Goal: Information Seeking & Learning: Learn about a topic

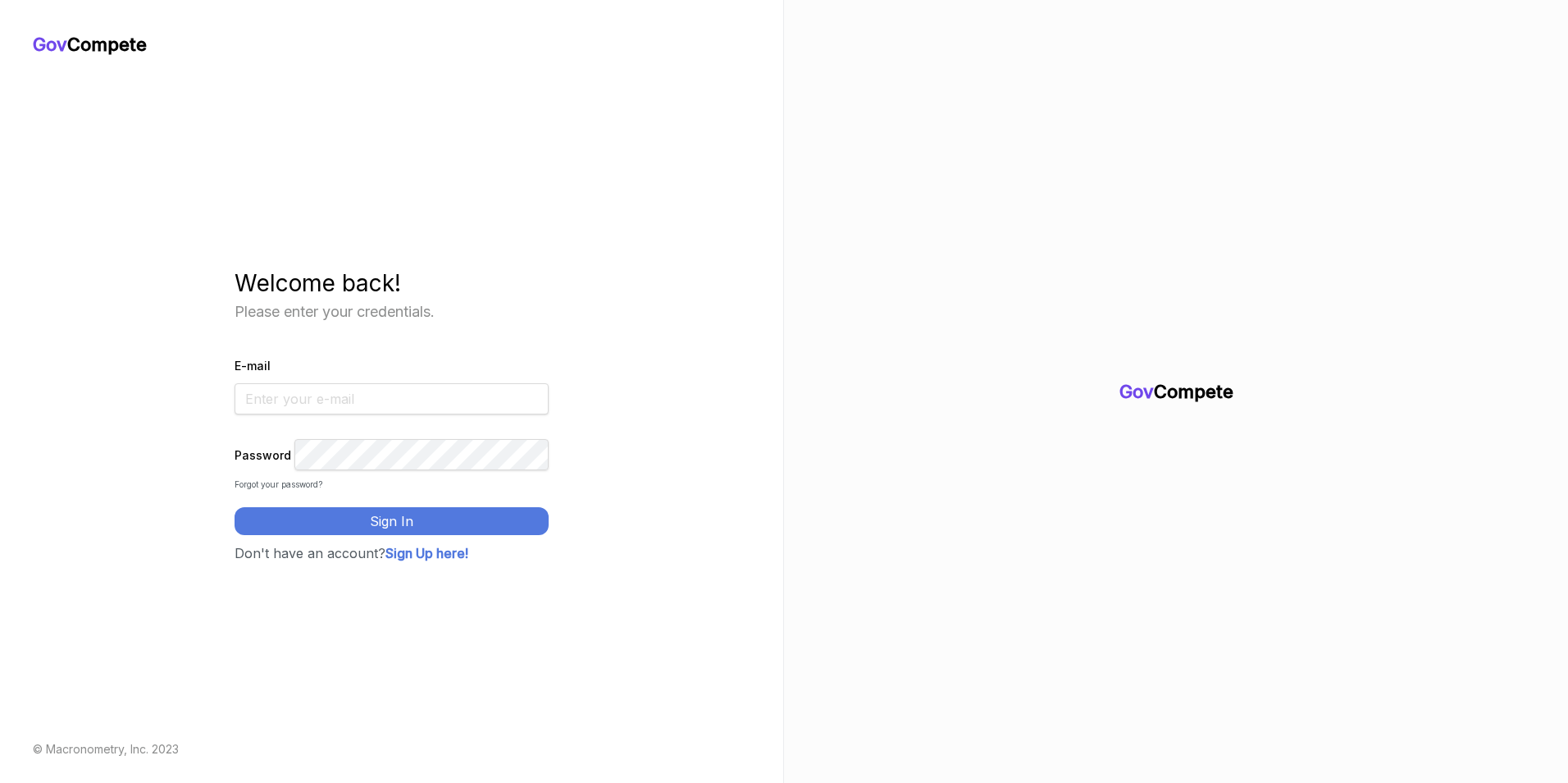
click at [414, 390] on input "E-mail" at bounding box center [392, 398] width 314 height 31
type input "[PERSON_NAME][EMAIL_ADDRESS][PERSON_NAME][DOMAIN_NAME]"
click at [235, 507] on button "Sign In" at bounding box center [392, 521] width 314 height 28
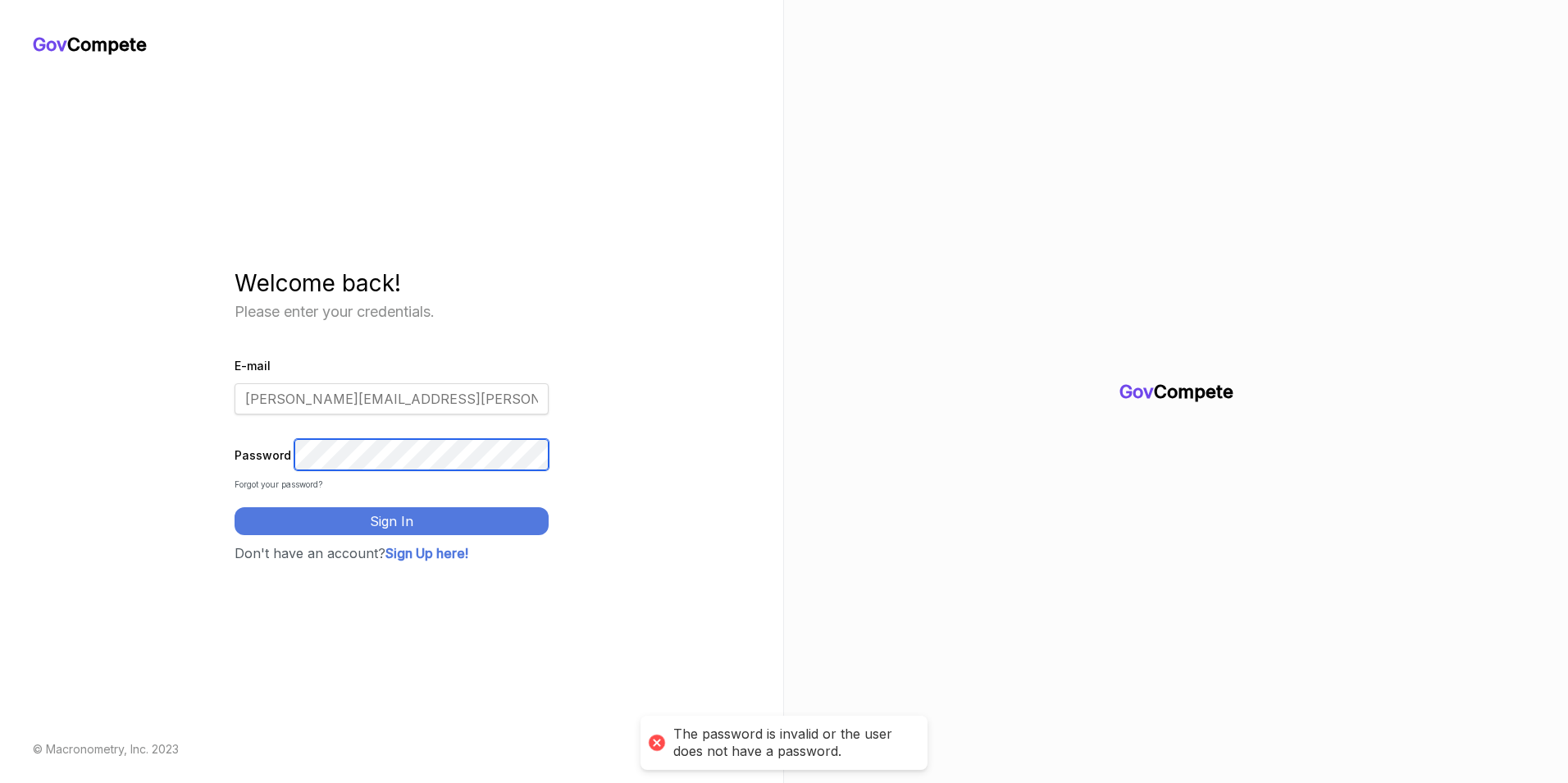
click at [197, 461] on div "Gov Compete Welcome back! Please enter your credentials. E-mail [PERSON_NAME][E…" at bounding box center [392, 414] width 718 height 717
click at [235, 507] on button "Sign In" at bounding box center [392, 521] width 314 height 28
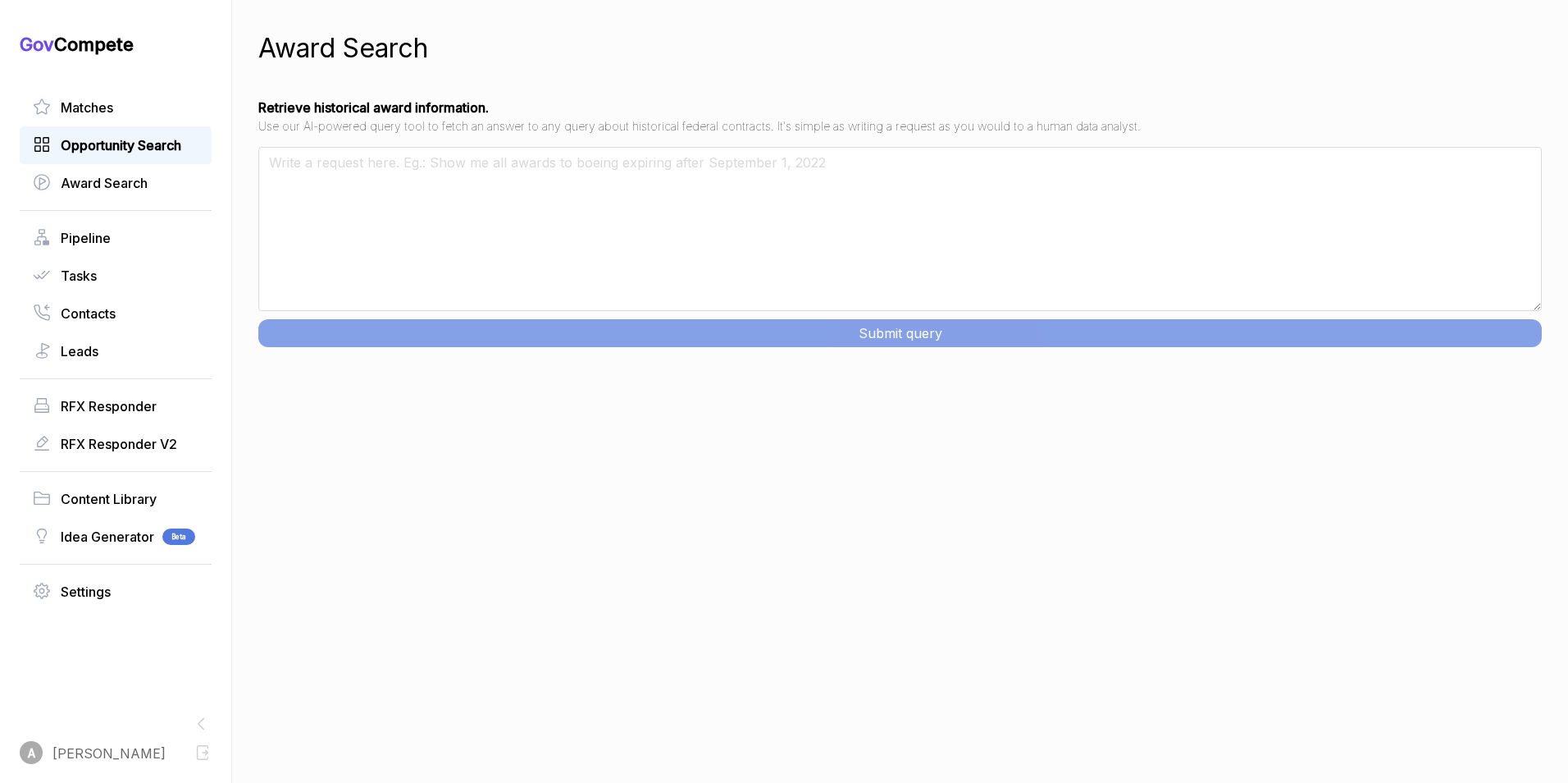
click at [163, 146] on span "Opportunity Search" at bounding box center [121, 145] width 121 height 20
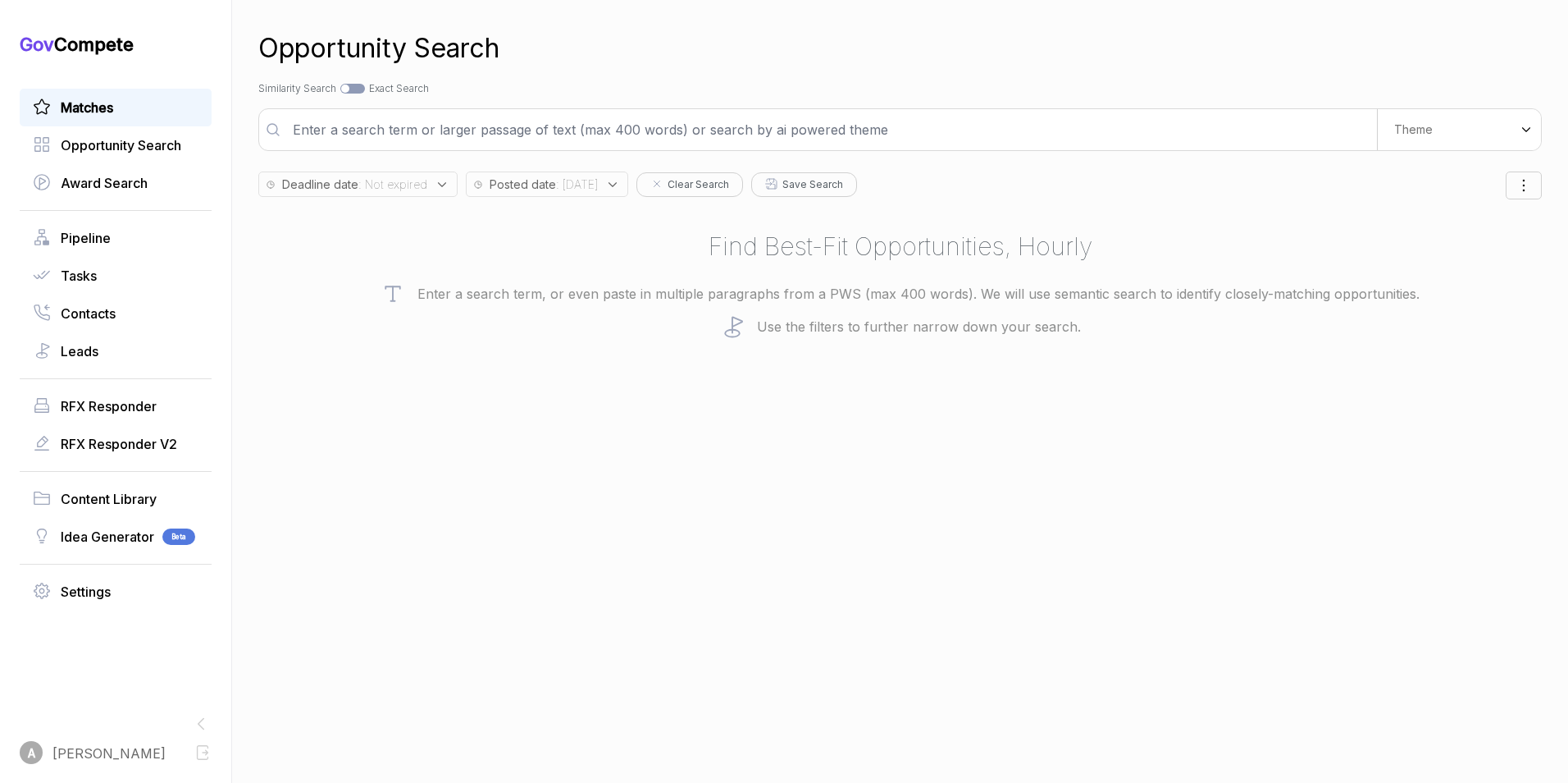
click at [89, 107] on span "Matches" at bounding box center [86, 108] width 52 height 20
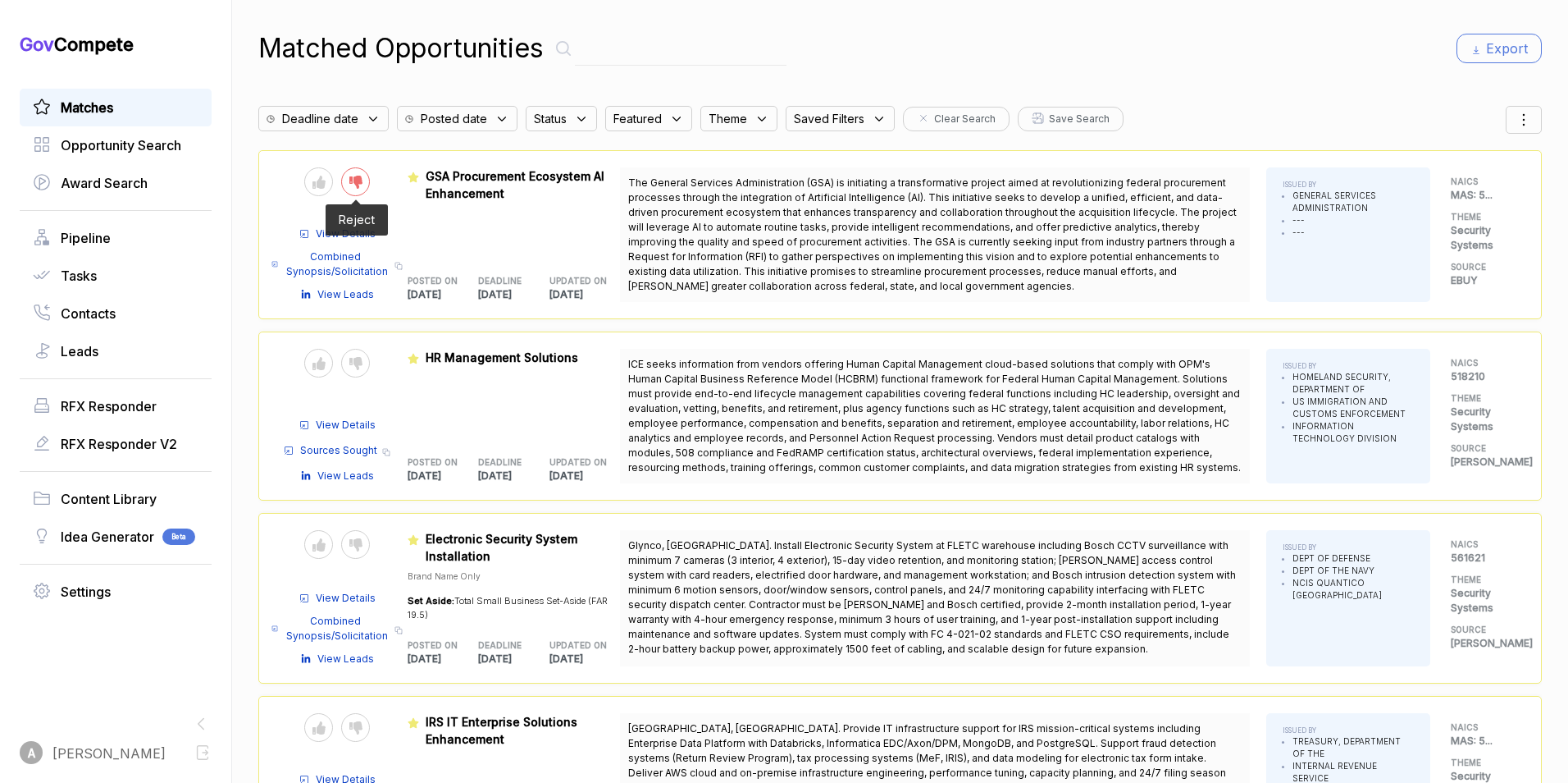
click at [361, 179] on icon at bounding box center [356, 182] width 13 height 13
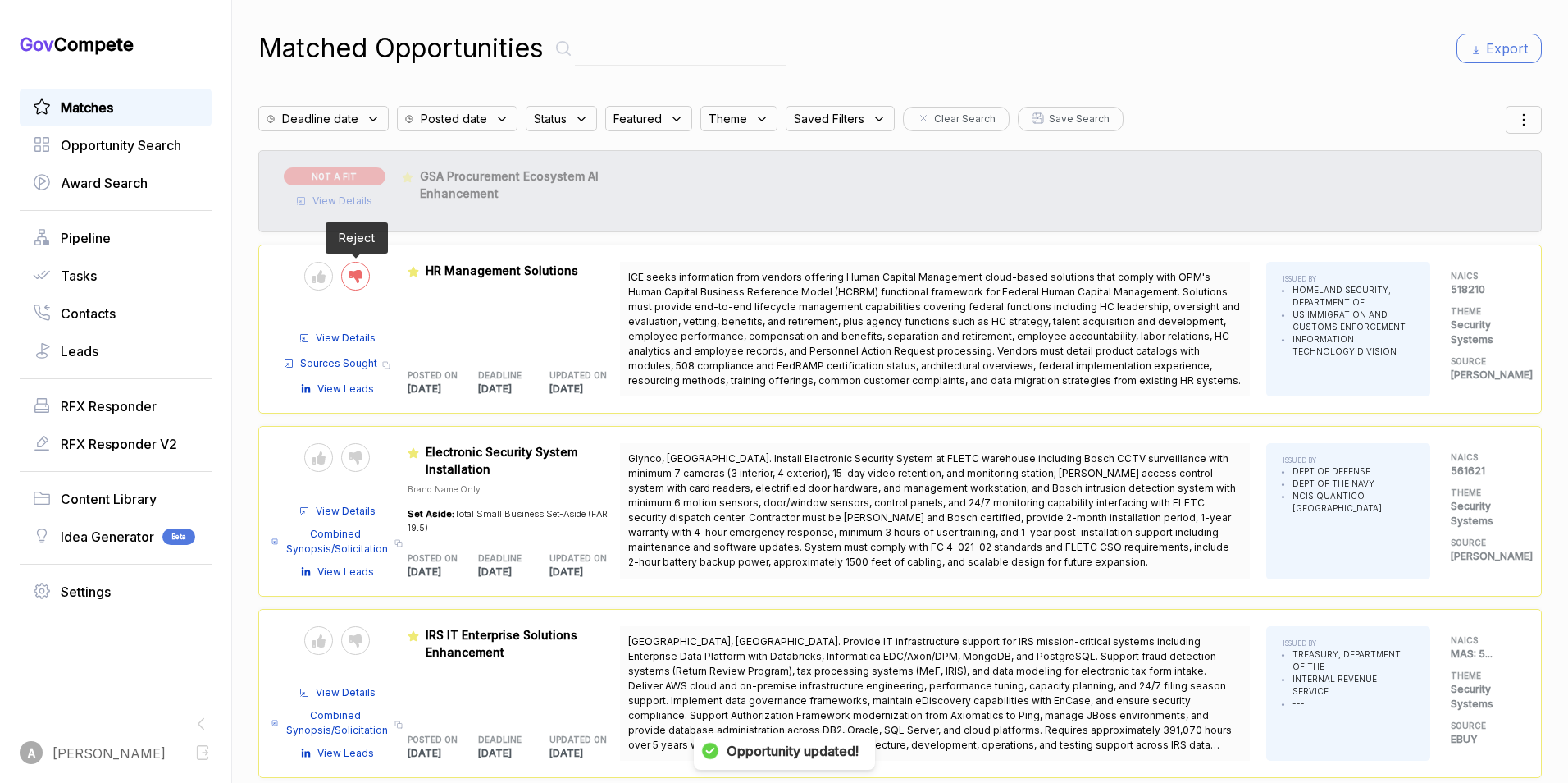
click at [362, 277] on div at bounding box center [355, 275] width 28 height 28
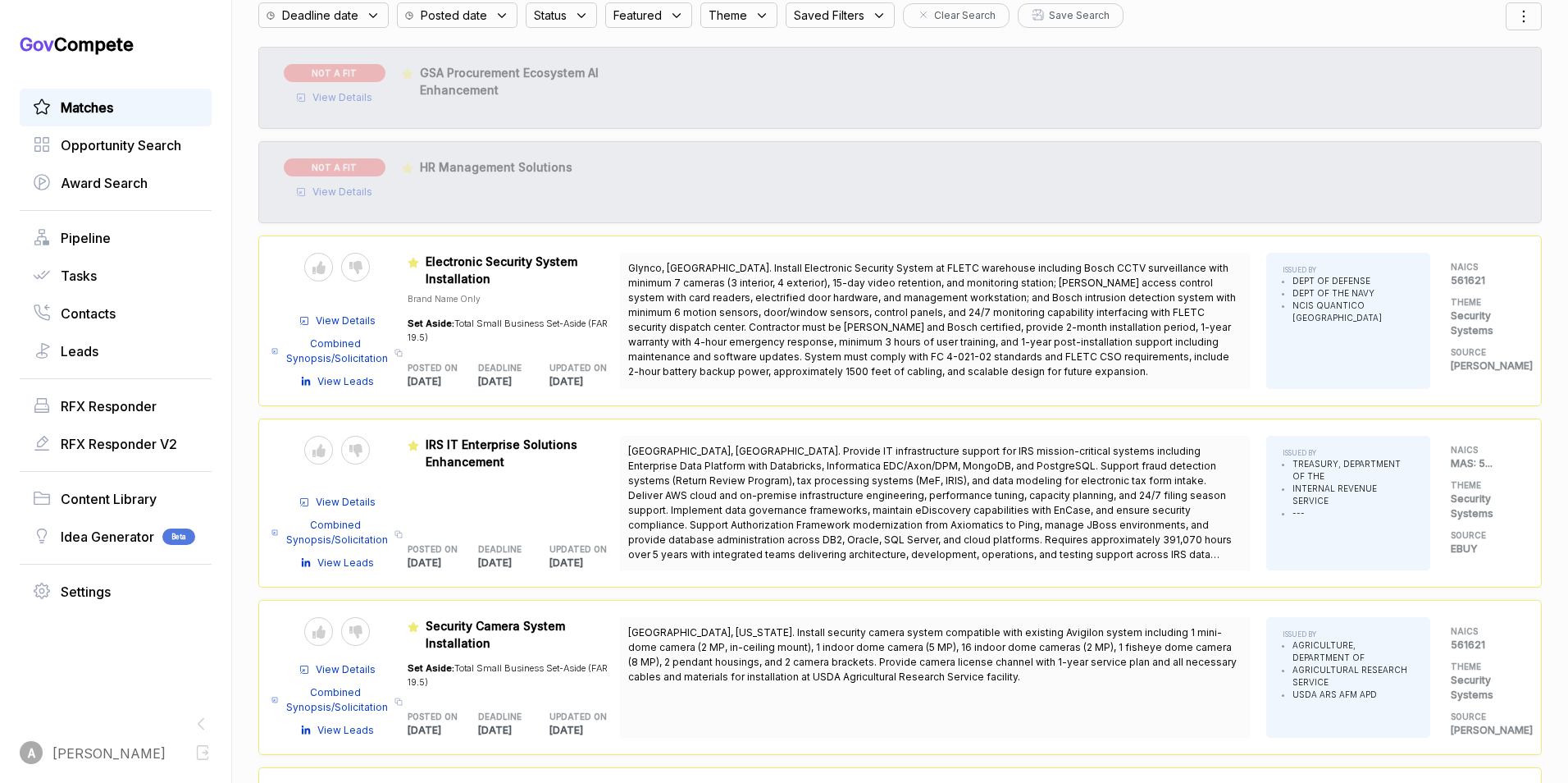
scroll to position [104, 0]
click at [358, 270] on icon at bounding box center [356, 267] width 13 height 13
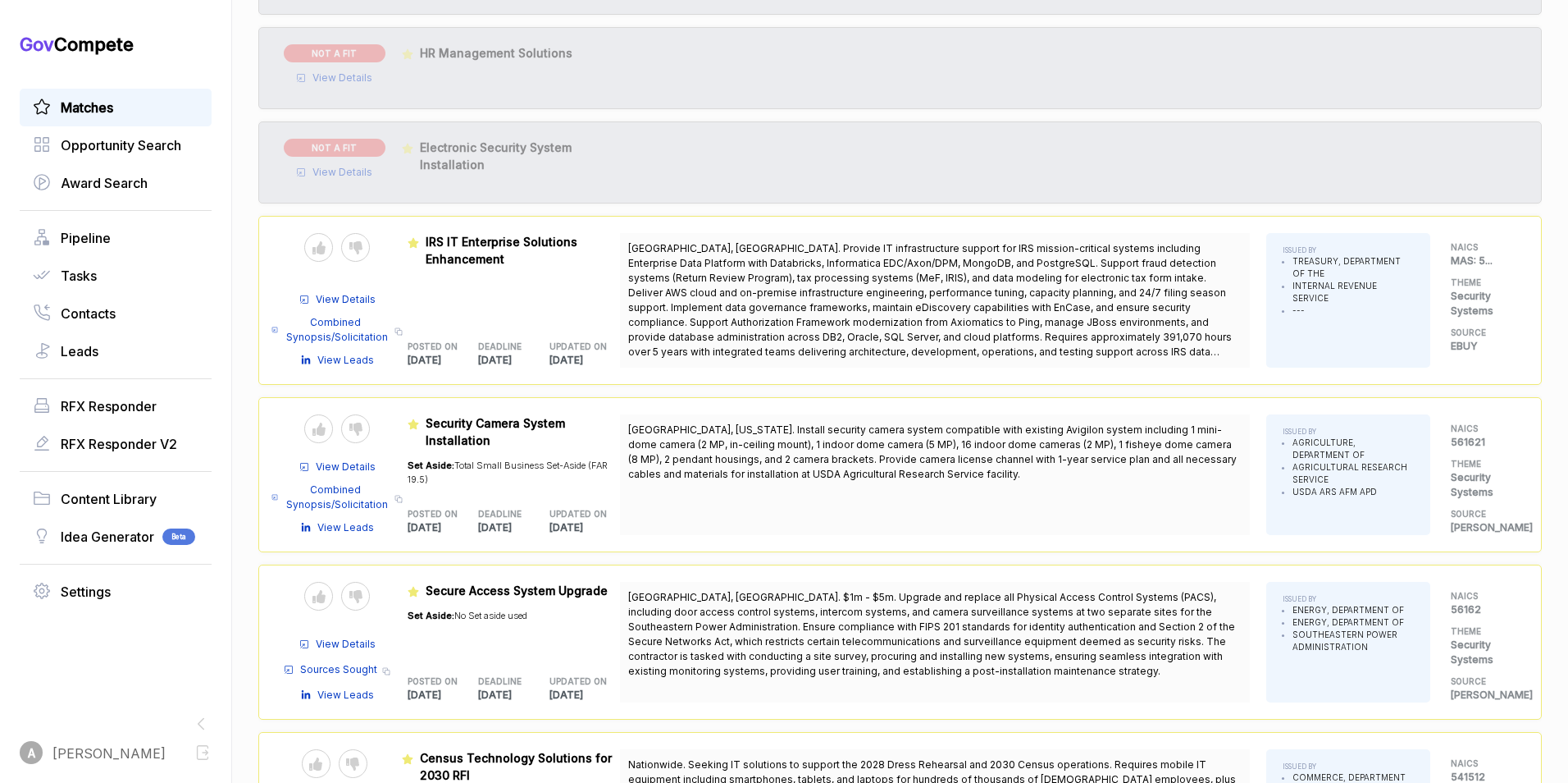
scroll to position [220, 0]
click at [360, 244] on icon at bounding box center [356, 245] width 13 height 13
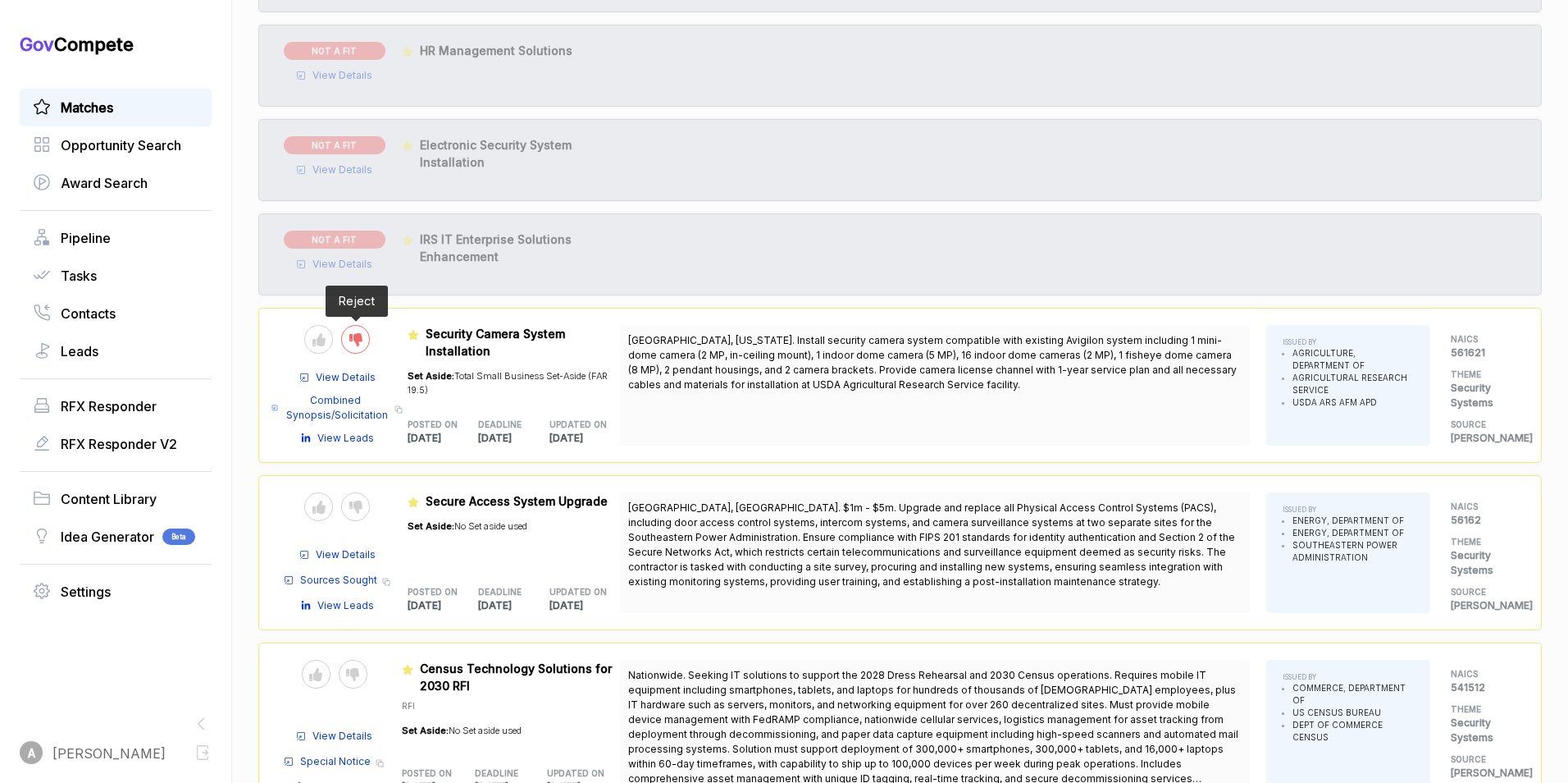
click at [359, 336] on icon at bounding box center [356, 340] width 13 height 13
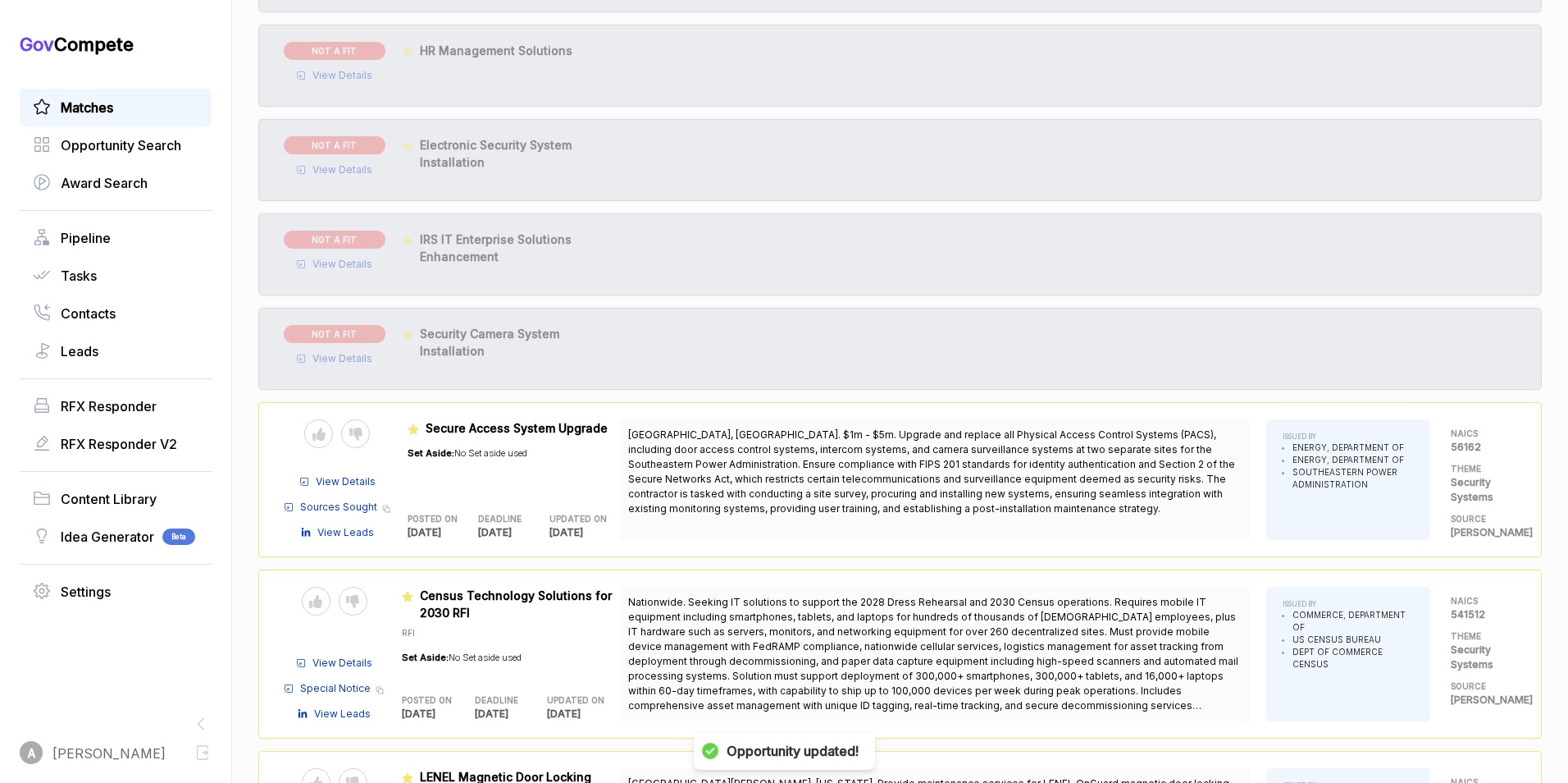
scroll to position [357, 0]
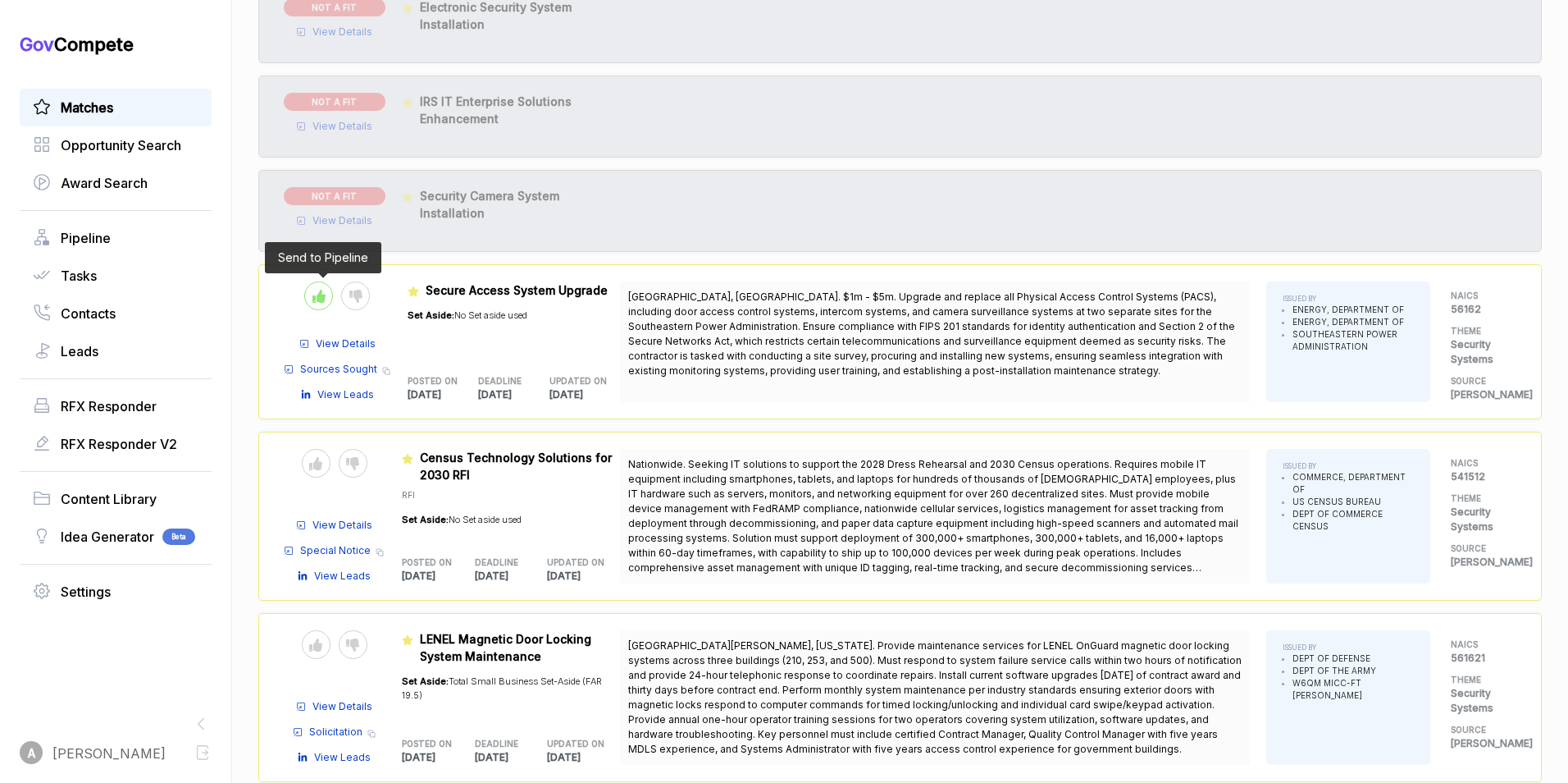
click at [310, 295] on div at bounding box center [318, 295] width 28 height 28
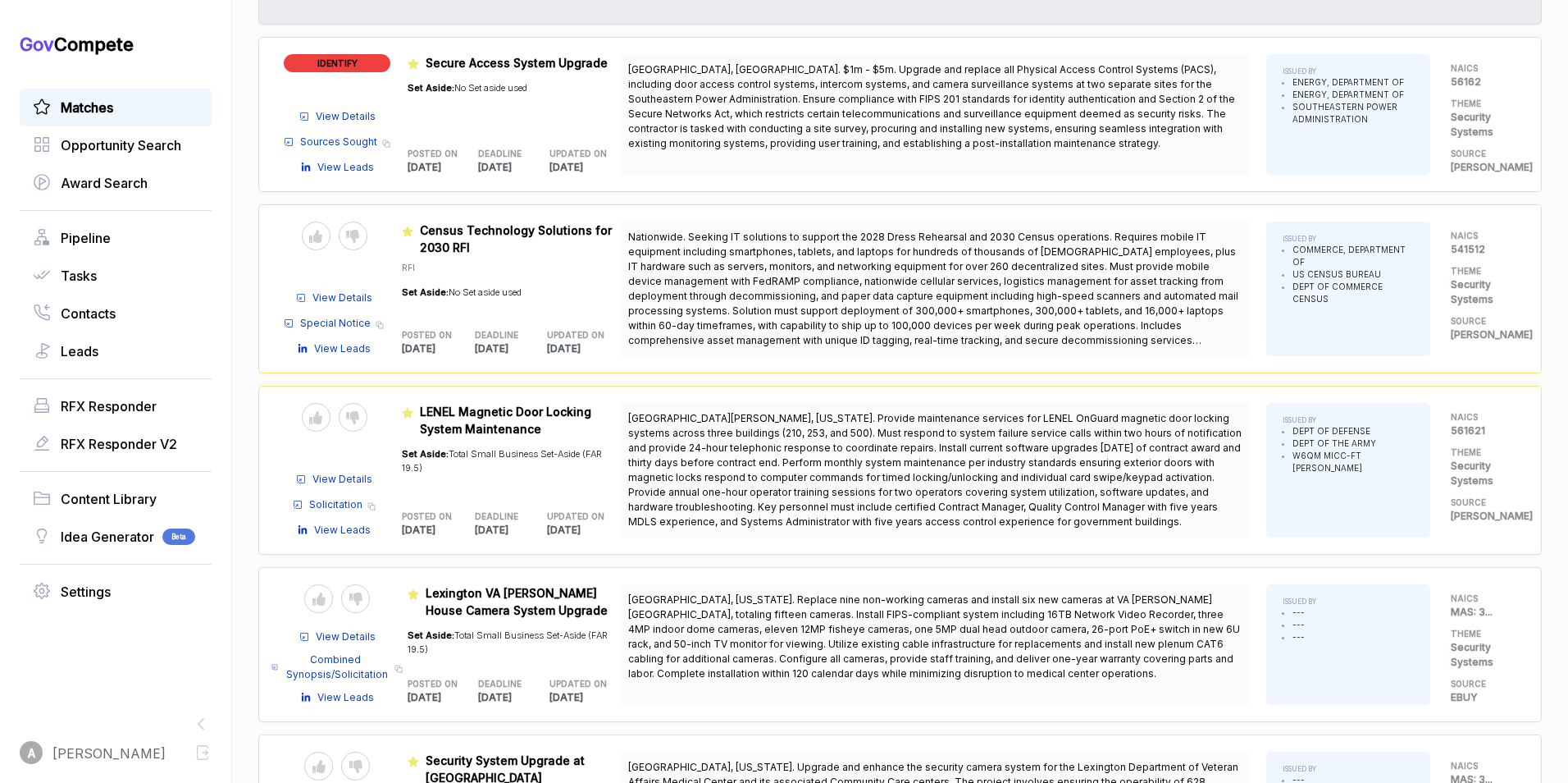
scroll to position [586, 0]
click at [351, 233] on icon at bounding box center [353, 236] width 13 height 13
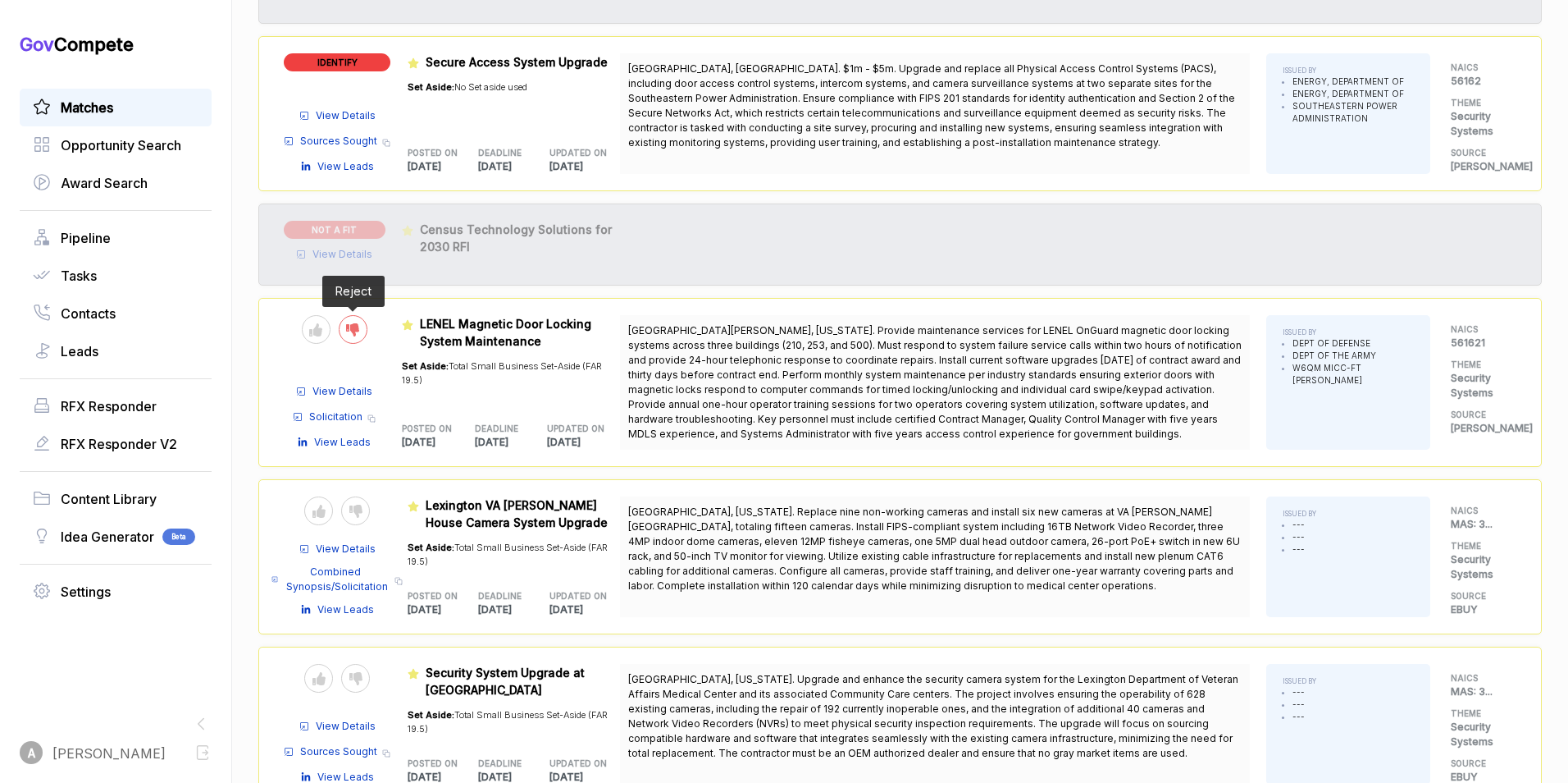
click at [350, 331] on icon at bounding box center [353, 330] width 13 height 13
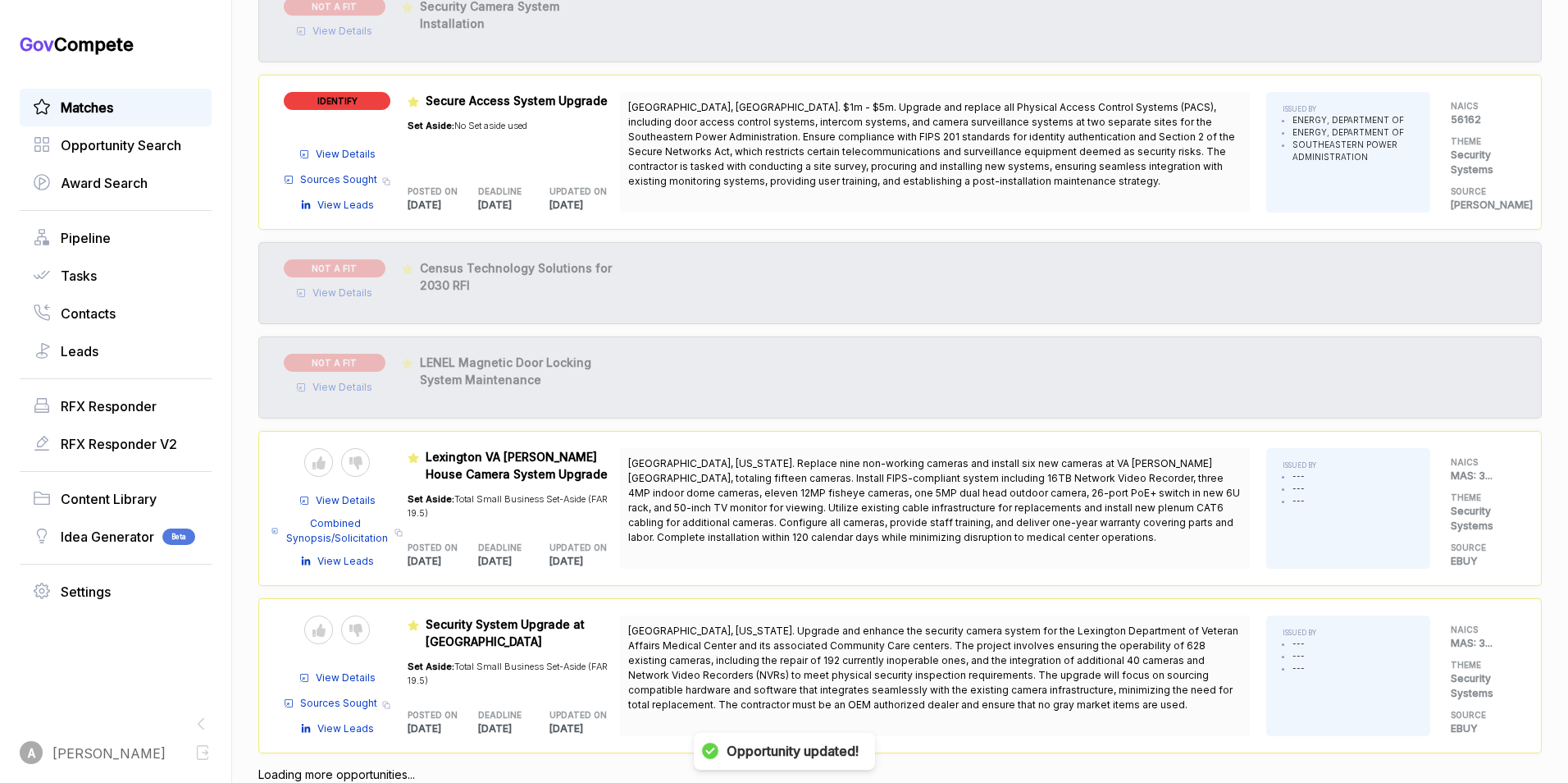
scroll to position [547, 0]
click at [317, 493] on span "View Details" at bounding box center [346, 501] width 60 height 15
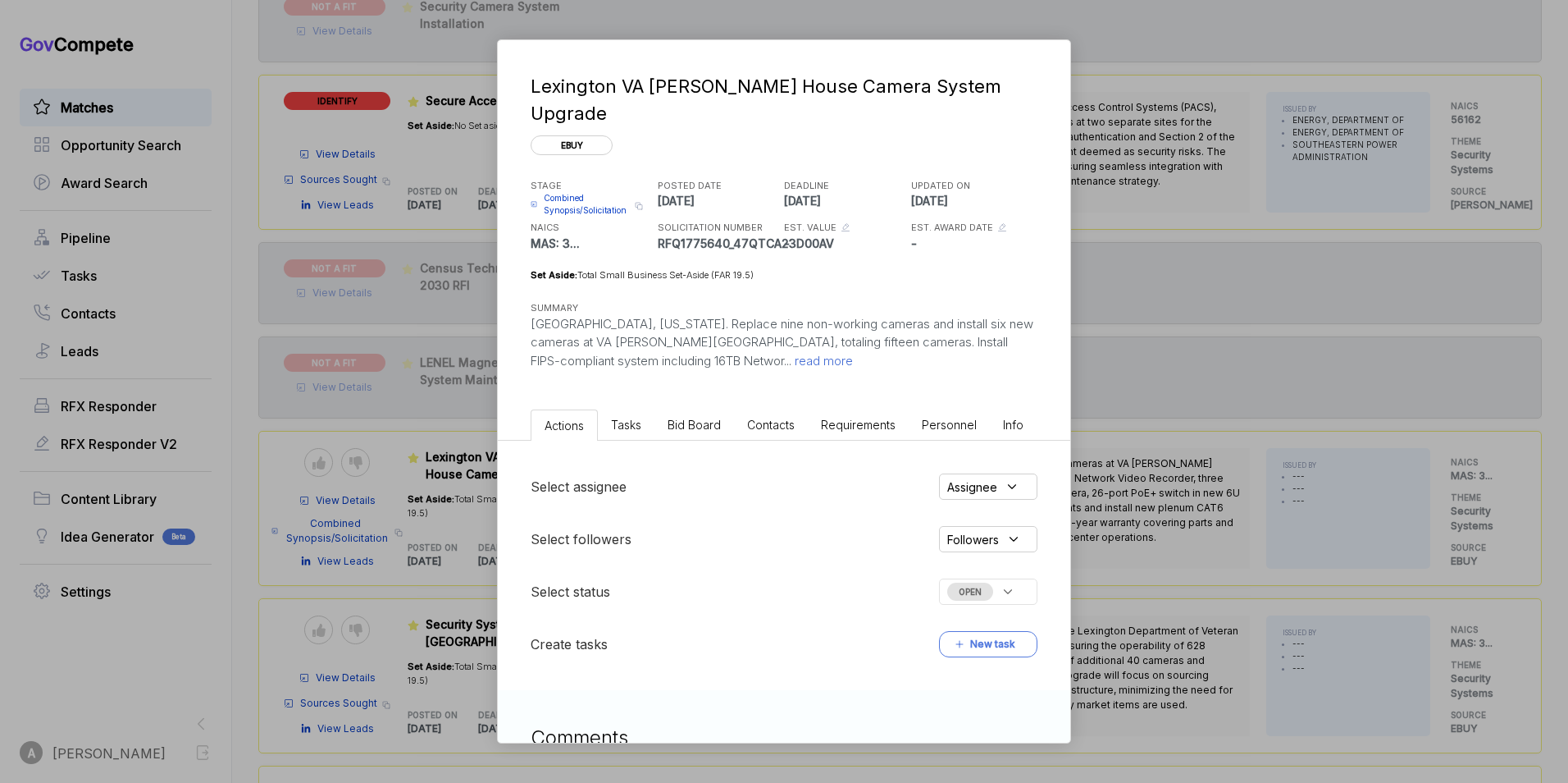
scroll to position [586, 0]
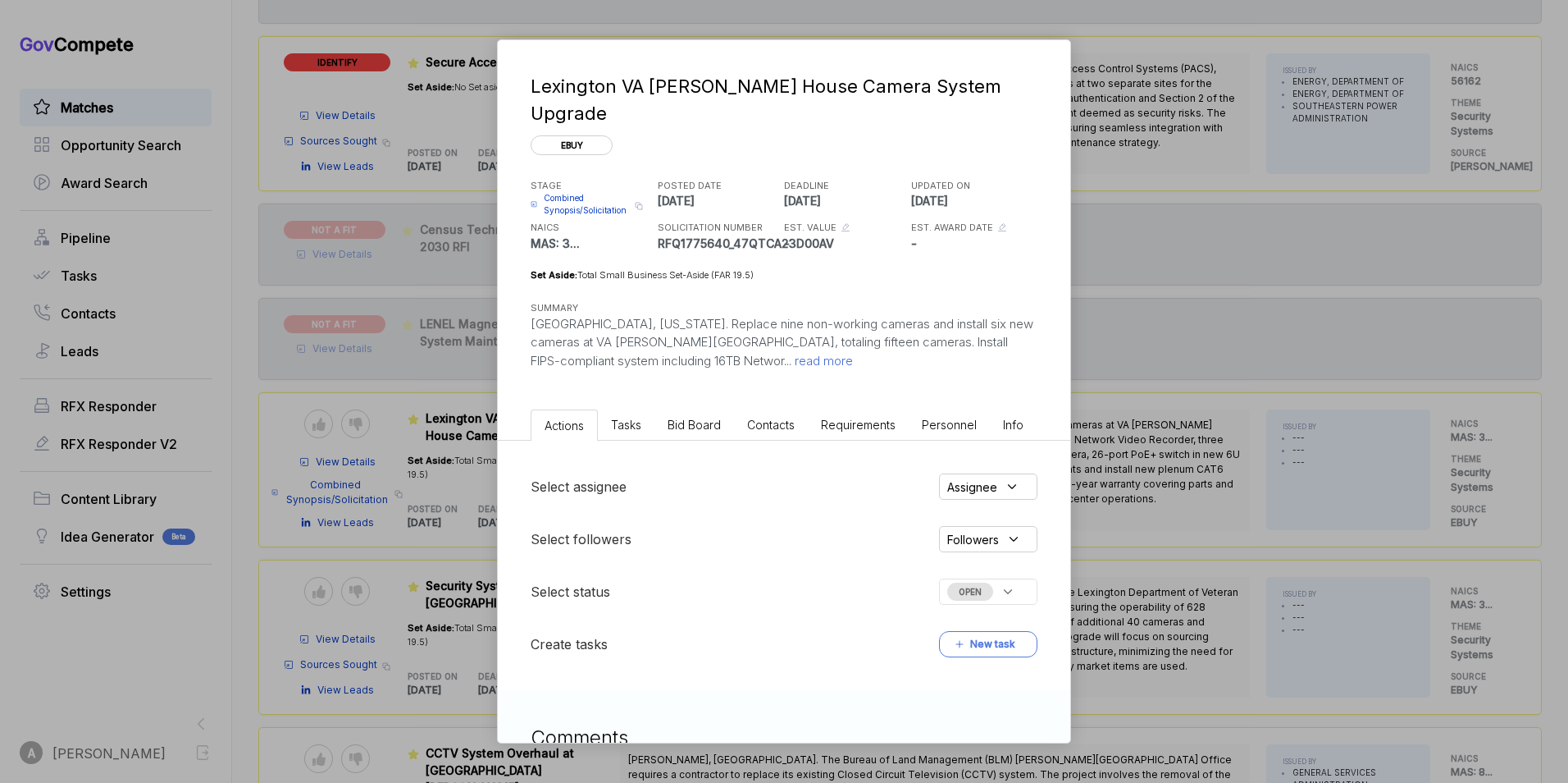
click at [315, 415] on div "Lexington VA [PERSON_NAME] House Camera System Upgrade ebuy STAGE Combined Syno…" at bounding box center [784, 391] width 1568 height 783
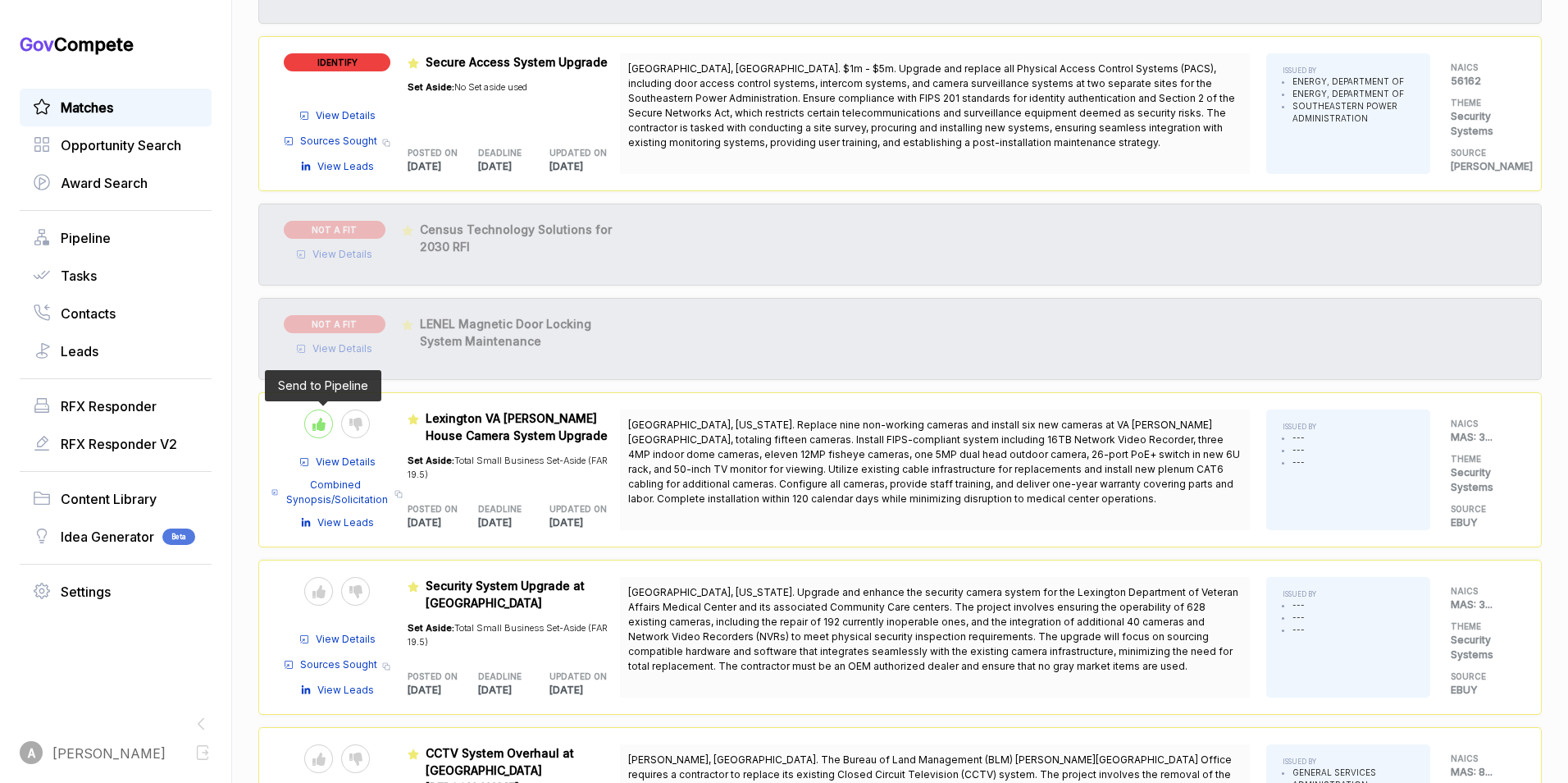
click at [317, 421] on icon at bounding box center [319, 424] width 13 height 13
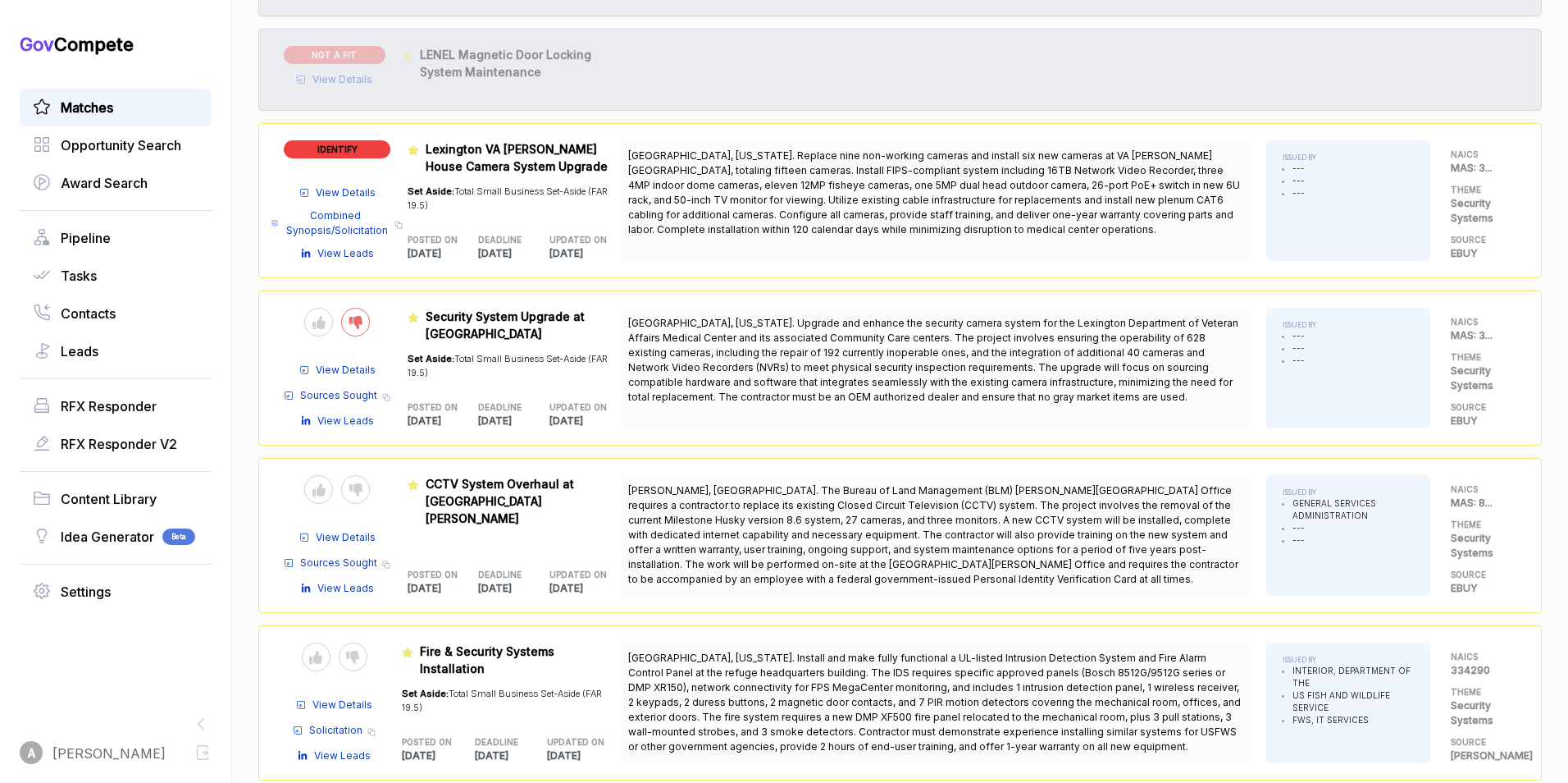
scroll to position [856, 0]
click at [322, 323] on icon at bounding box center [319, 322] width 13 height 13
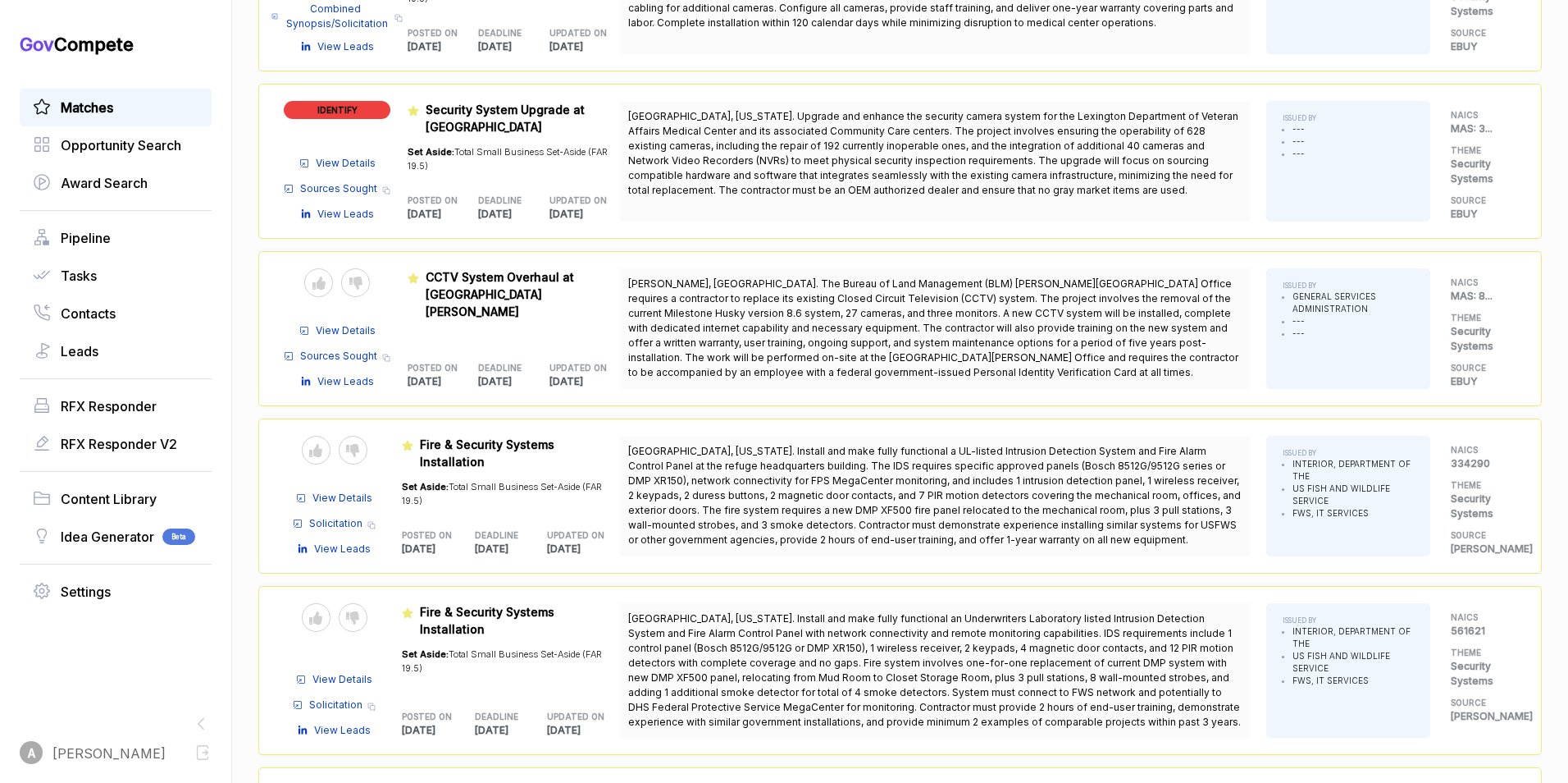
scroll to position [1063, 0]
click at [358, 281] on icon at bounding box center [356, 282] width 13 height 13
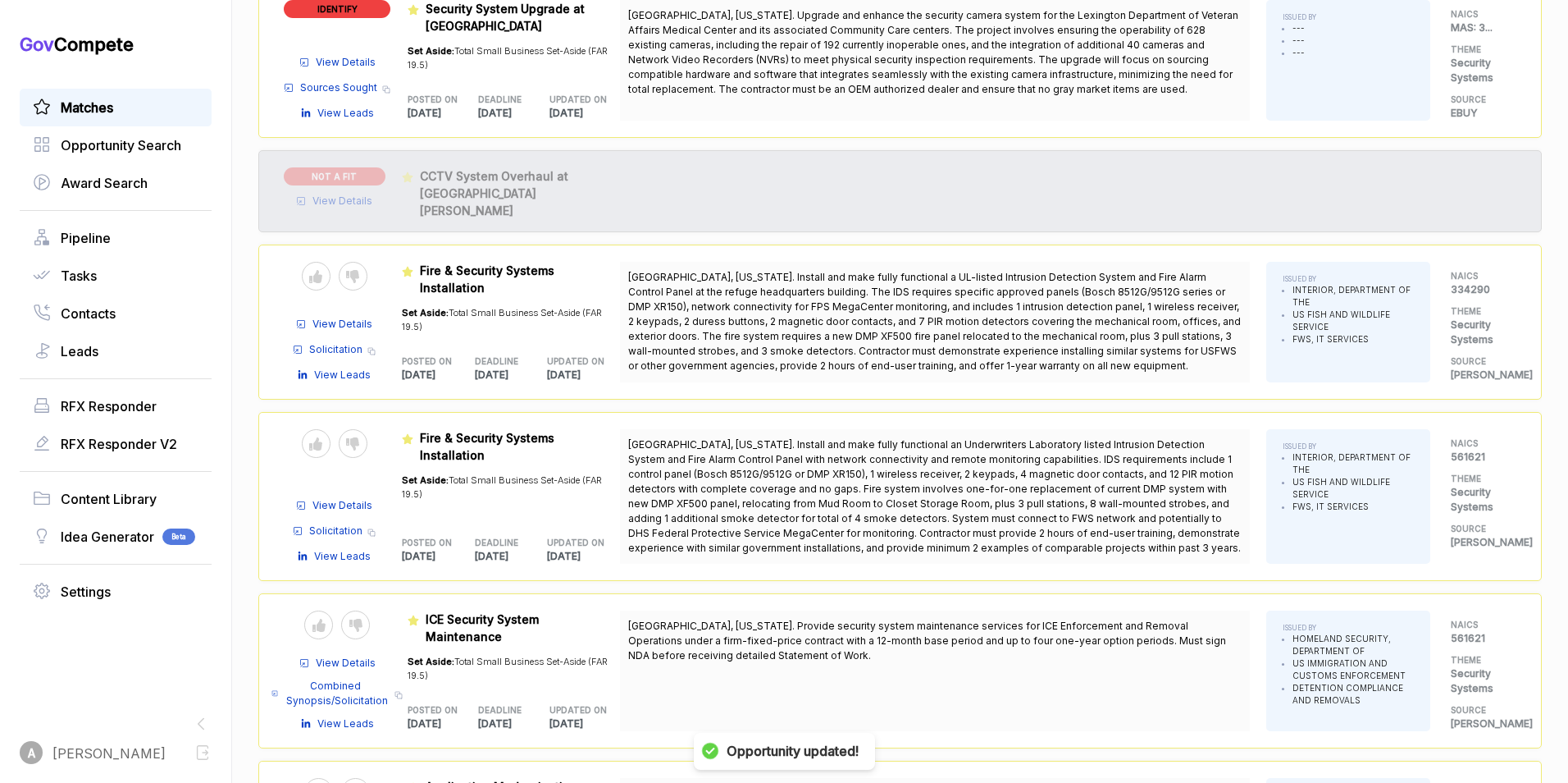
scroll to position [1163, 0]
click at [353, 437] on icon at bounding box center [353, 443] width 13 height 13
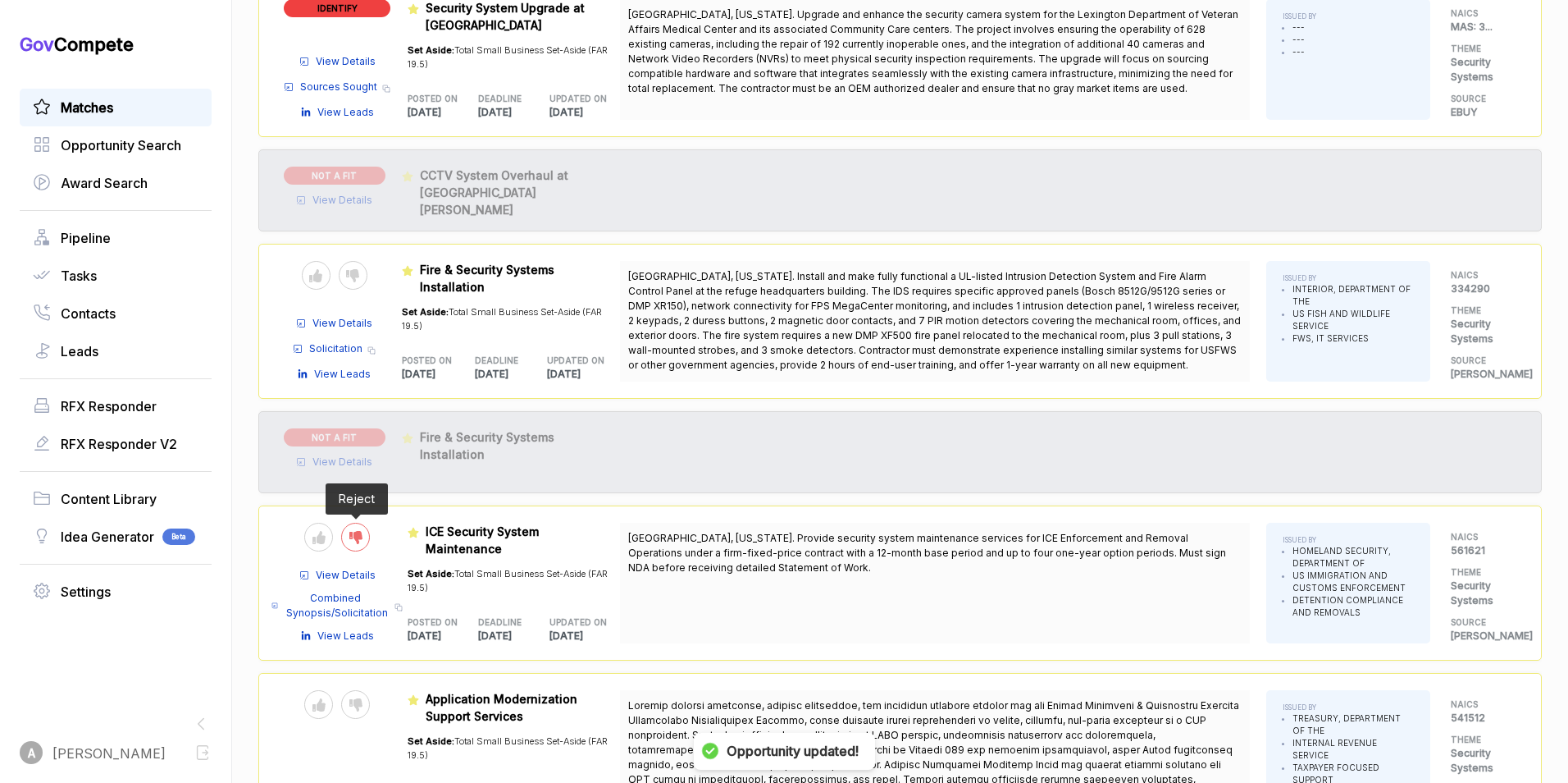
click at [361, 535] on icon at bounding box center [356, 537] width 13 height 13
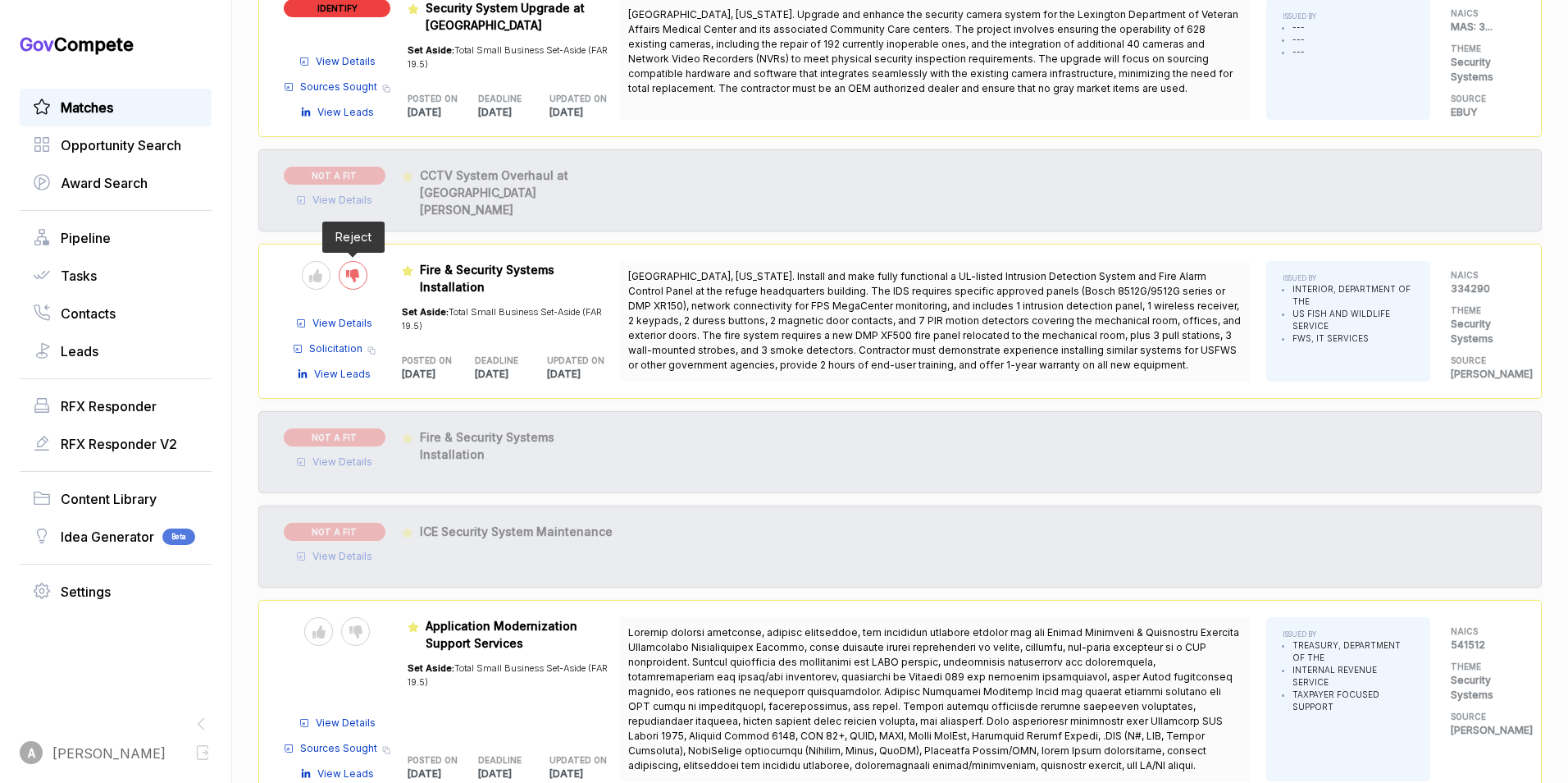
click at [353, 276] on icon at bounding box center [353, 276] width 13 height 13
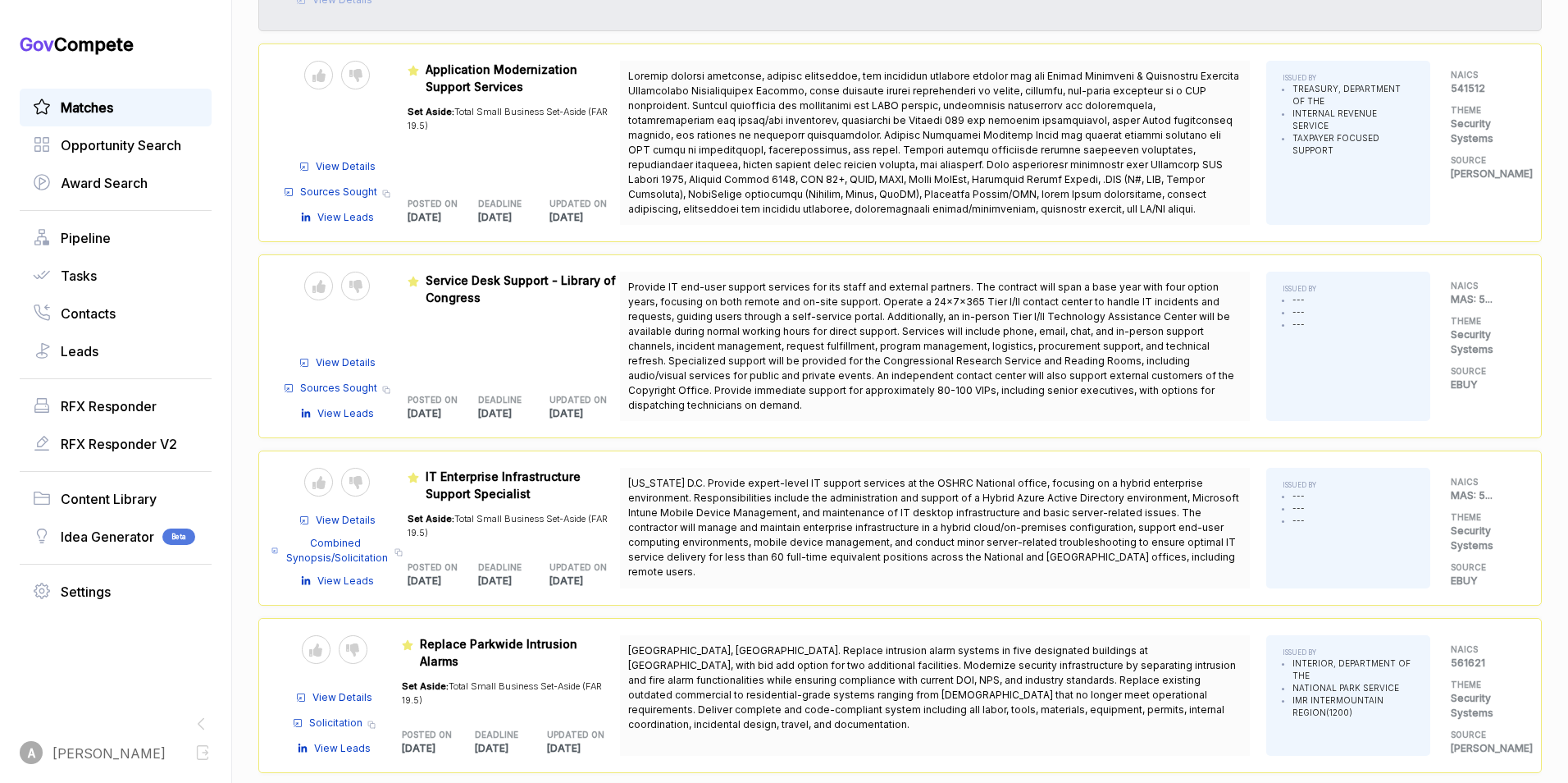
scroll to position [1647, 0]
click at [367, 482] on div at bounding box center [355, 481] width 28 height 28
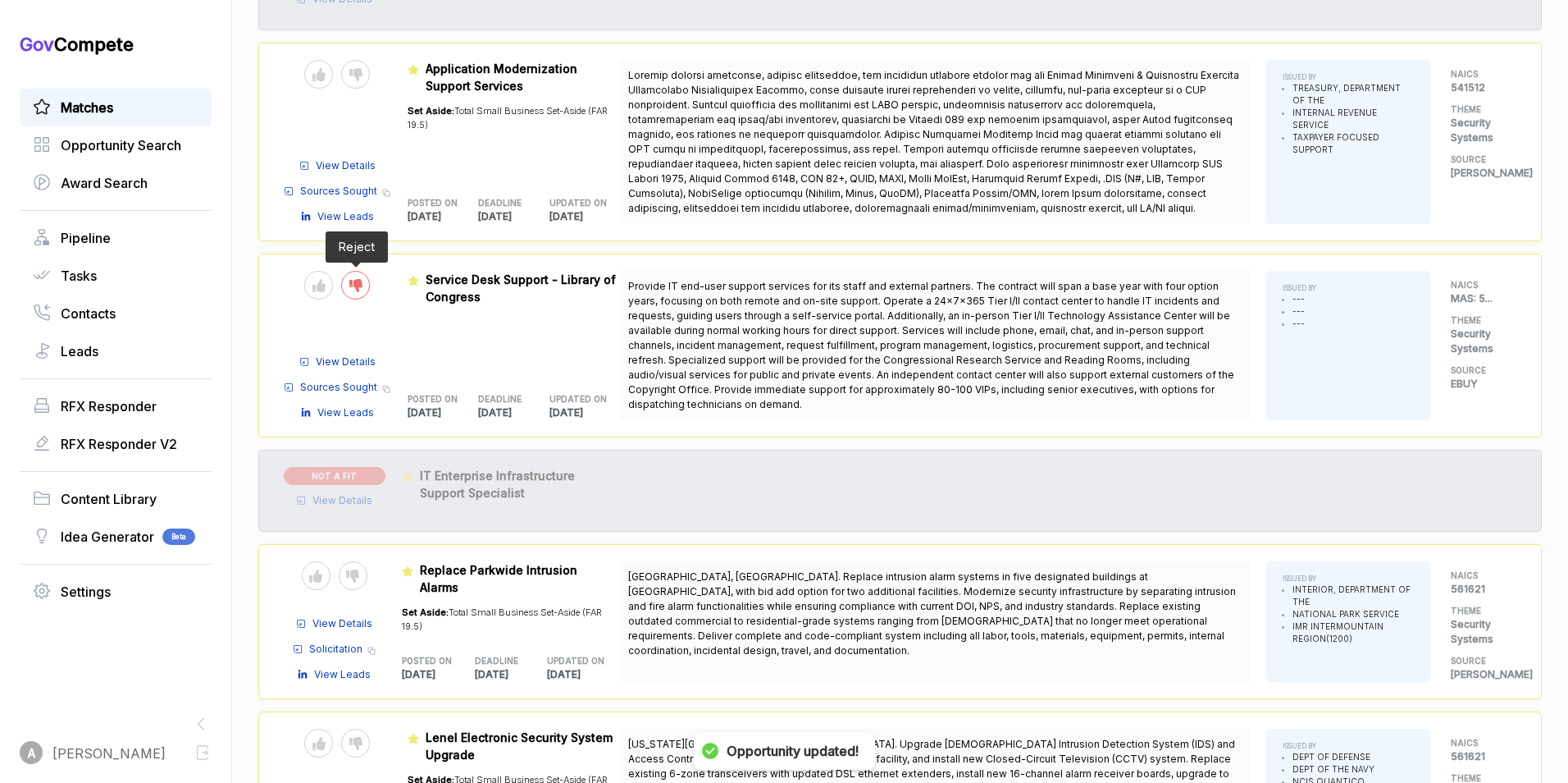
click at [355, 288] on icon at bounding box center [356, 285] width 13 height 13
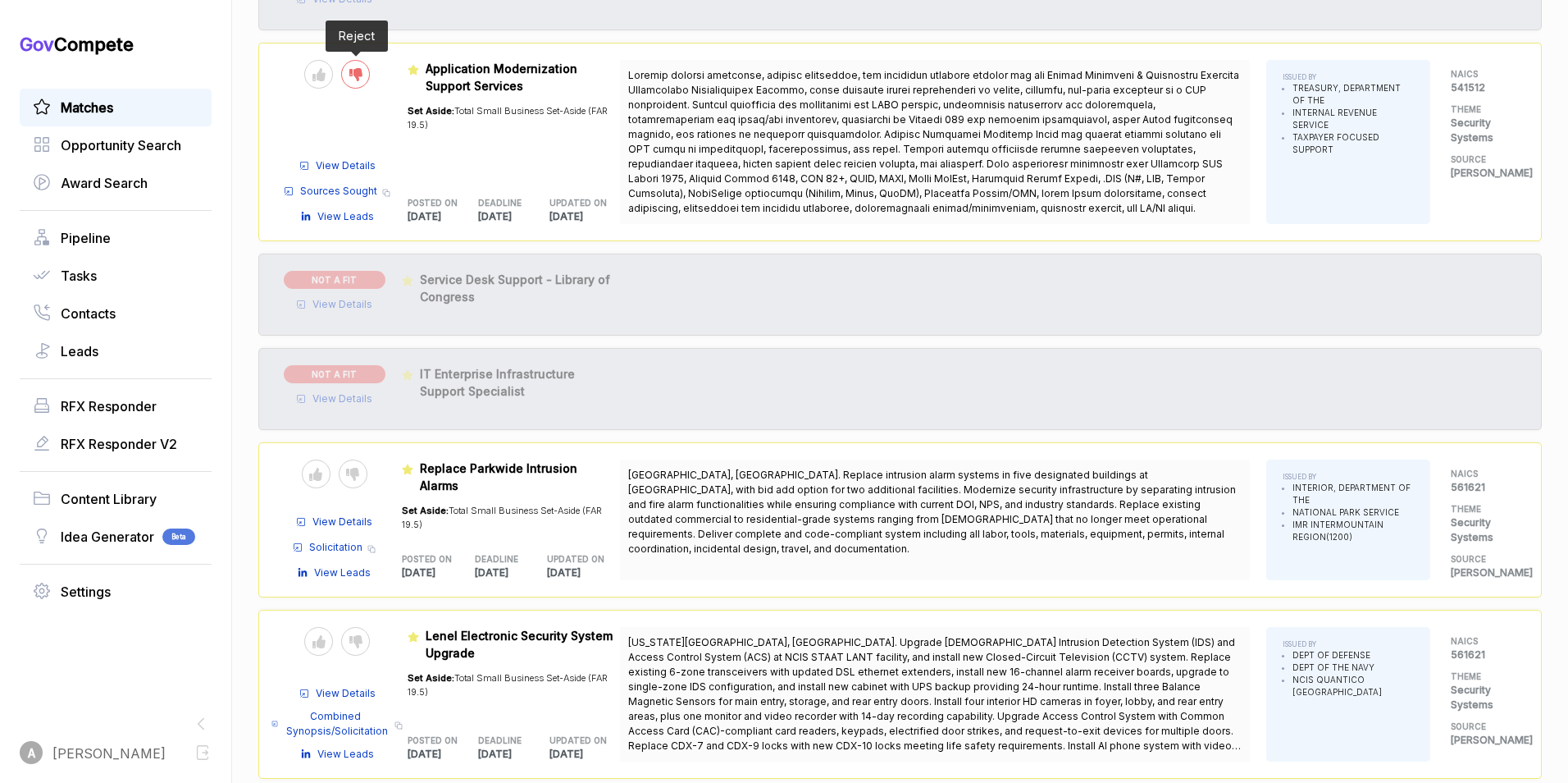
click at [365, 77] on div at bounding box center [355, 74] width 28 height 28
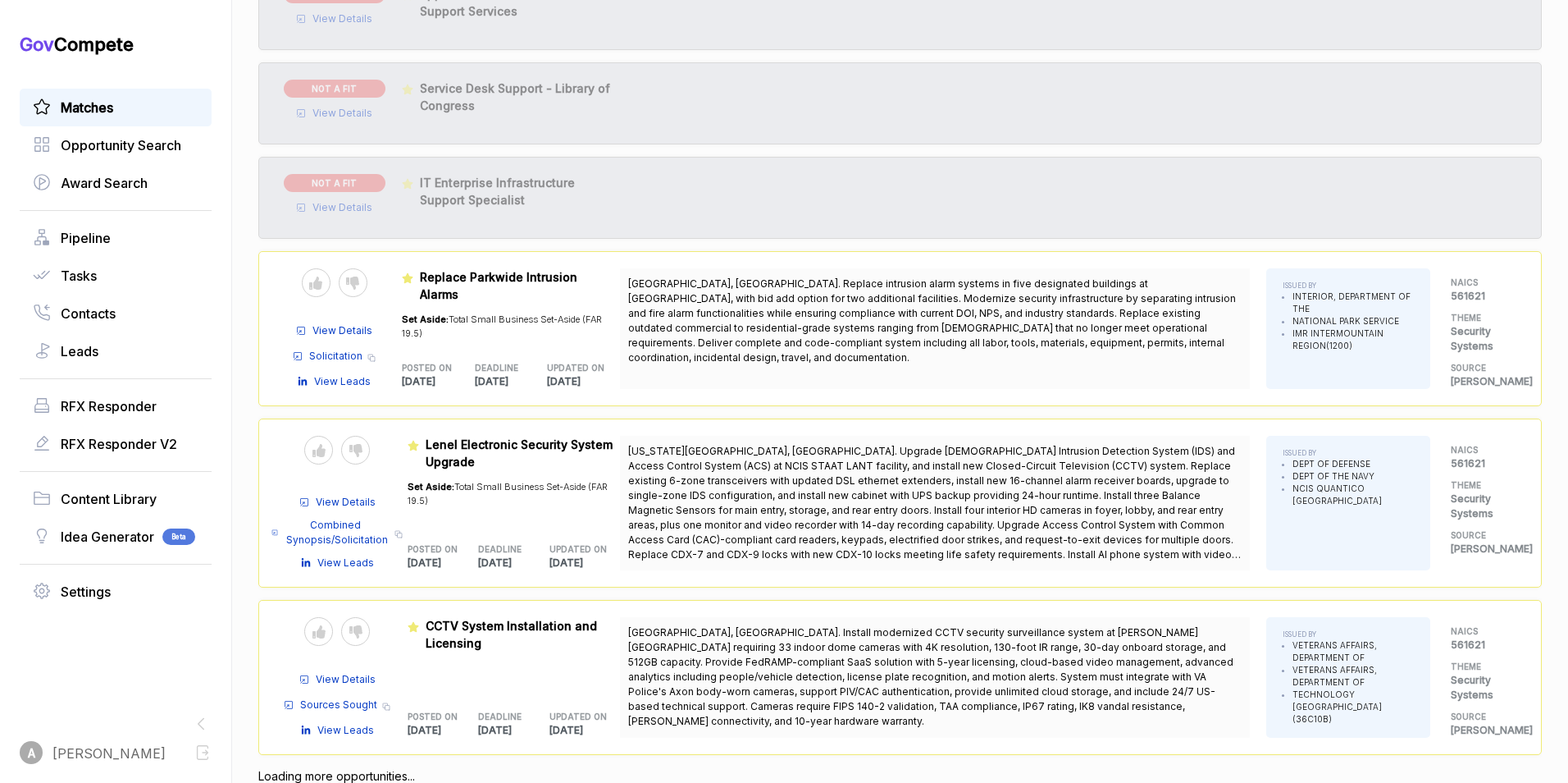
scroll to position [1724, 0]
click at [361, 450] on icon at bounding box center [356, 449] width 13 height 13
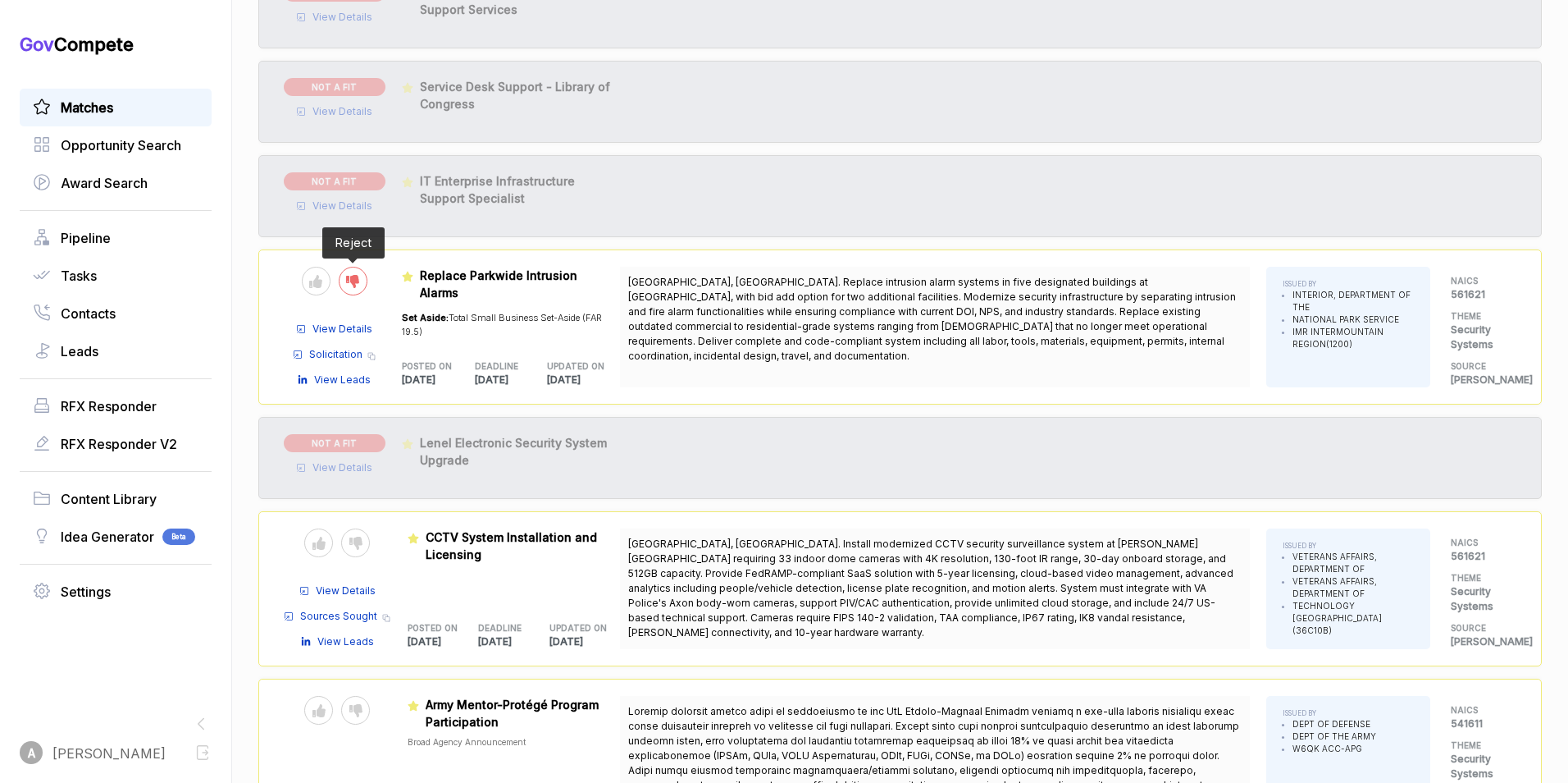
click at [358, 281] on icon at bounding box center [353, 281] width 13 height 13
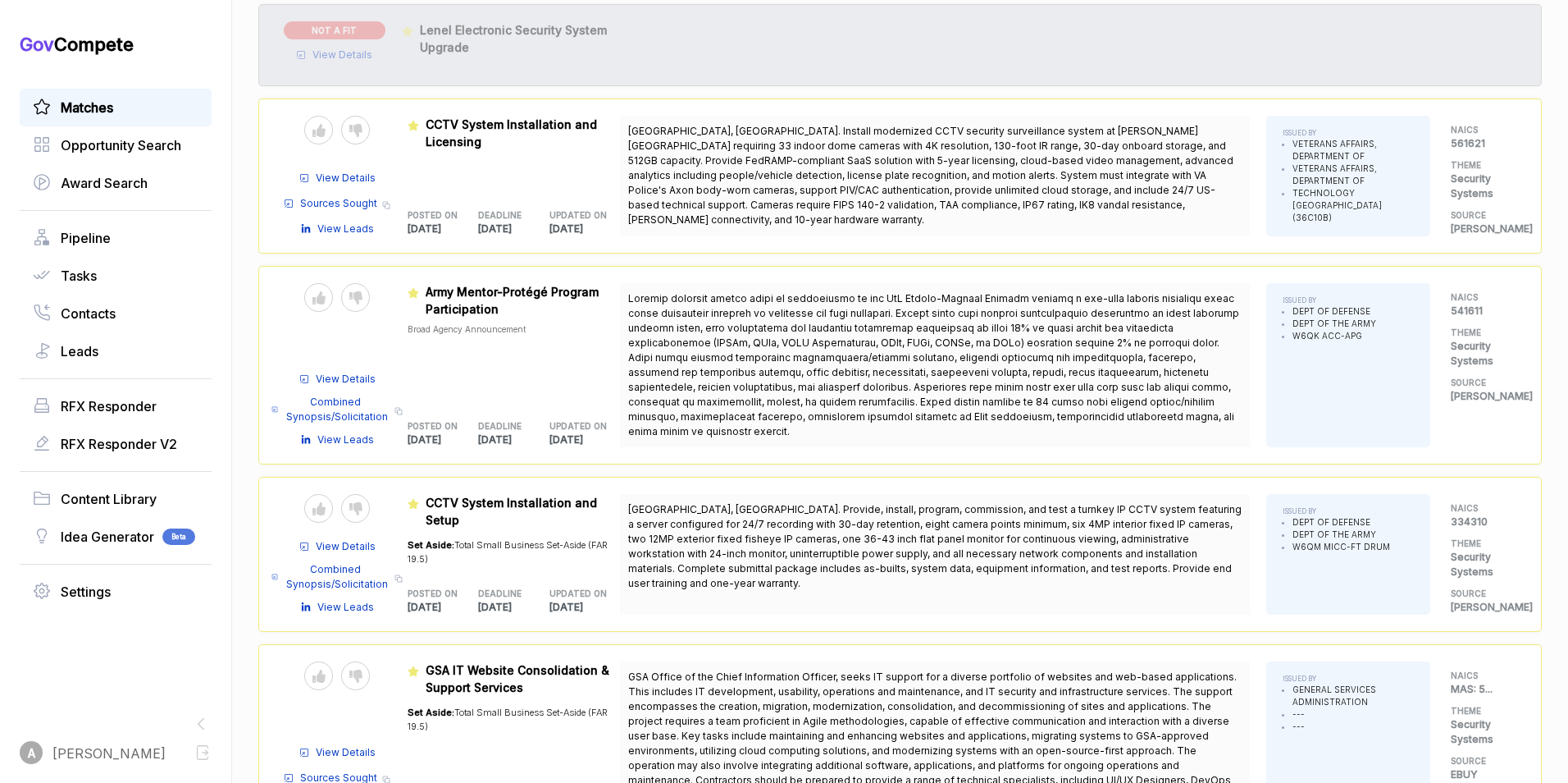
scroll to position [2064, 0]
click at [310, 129] on div at bounding box center [318, 129] width 28 height 28
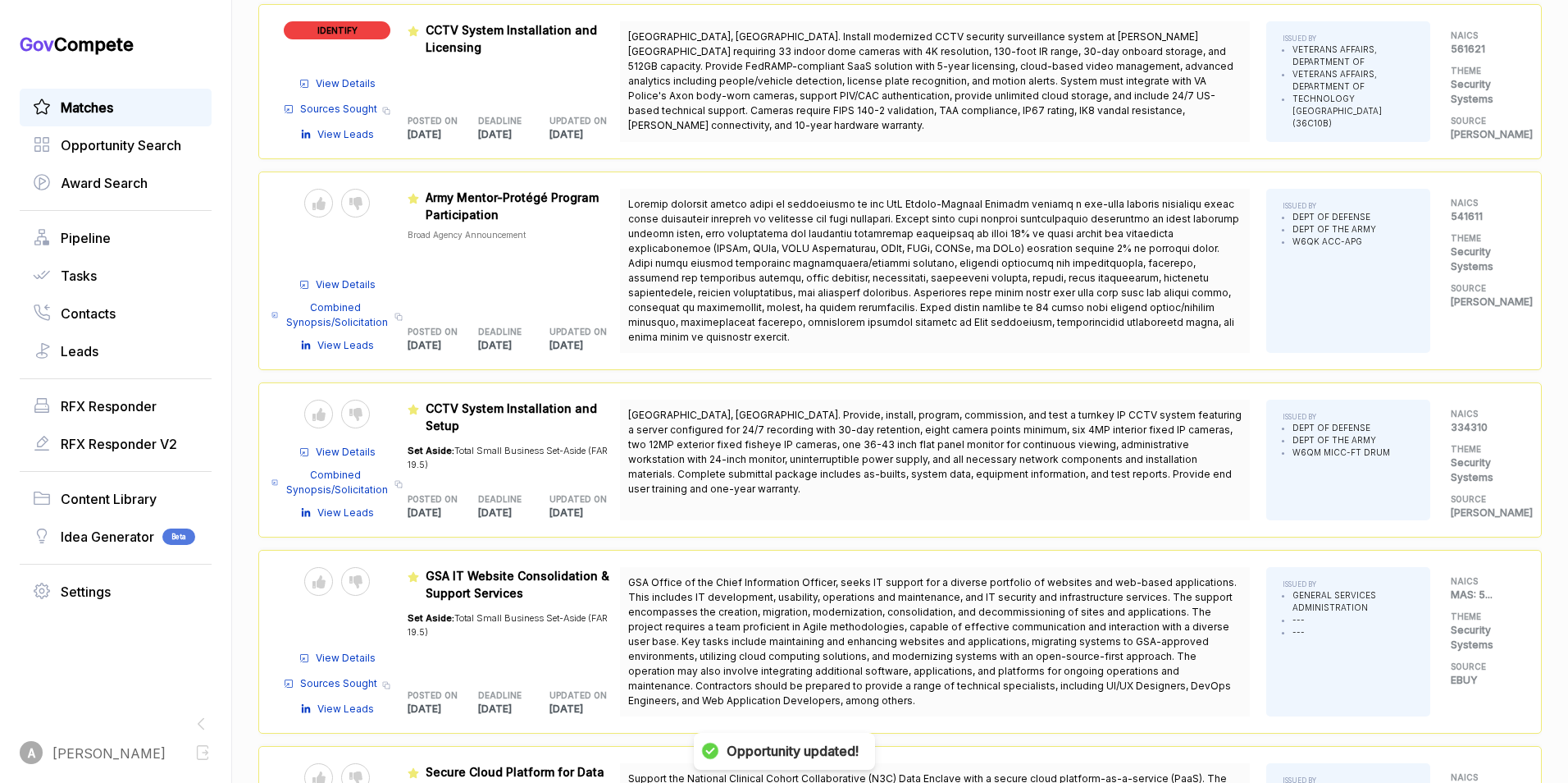
scroll to position [2158, 0]
click at [356, 202] on icon at bounding box center [356, 203] width 13 height 13
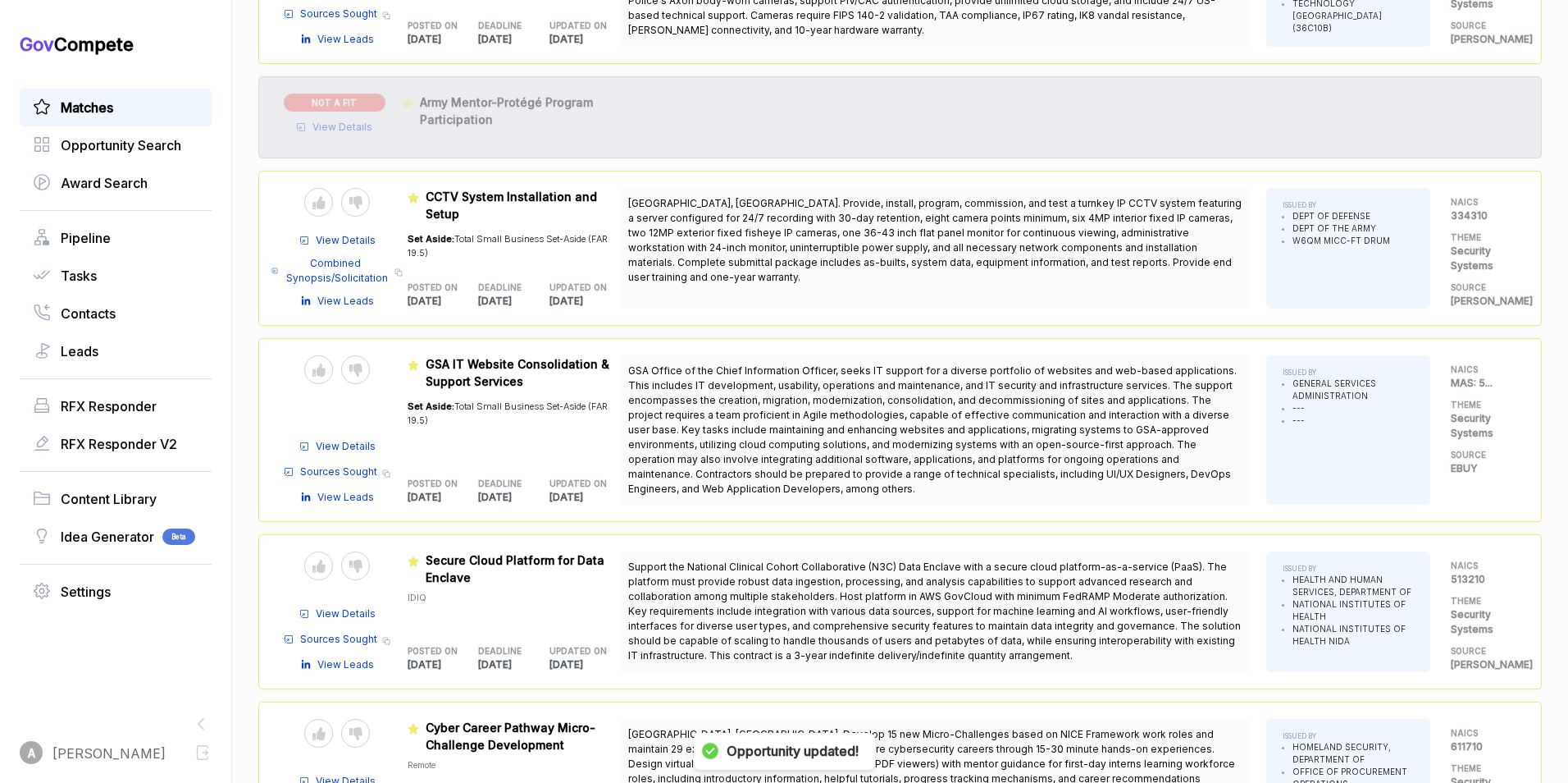
scroll to position [2261, 0]
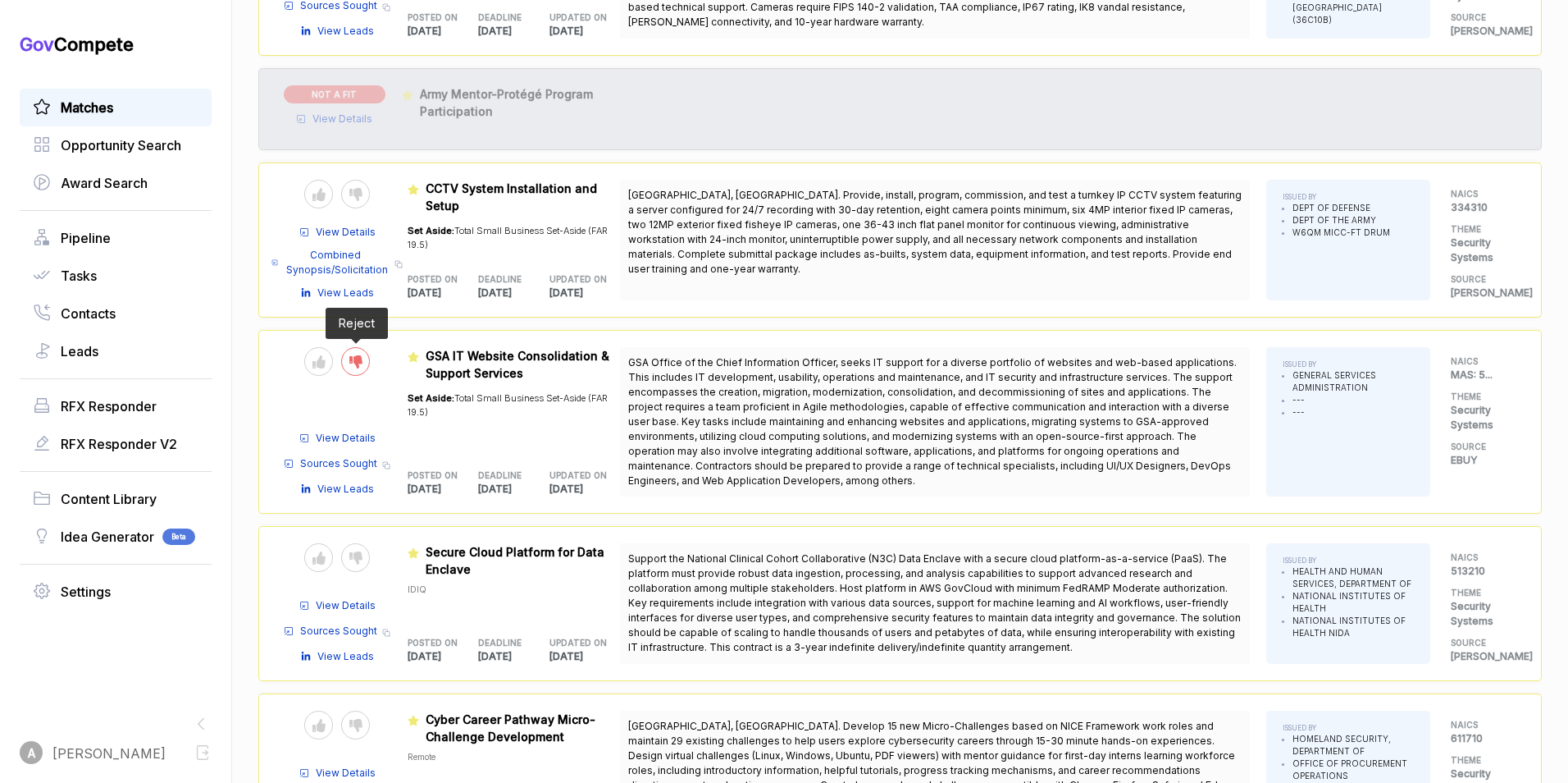
click at [351, 365] on icon at bounding box center [356, 362] width 13 height 13
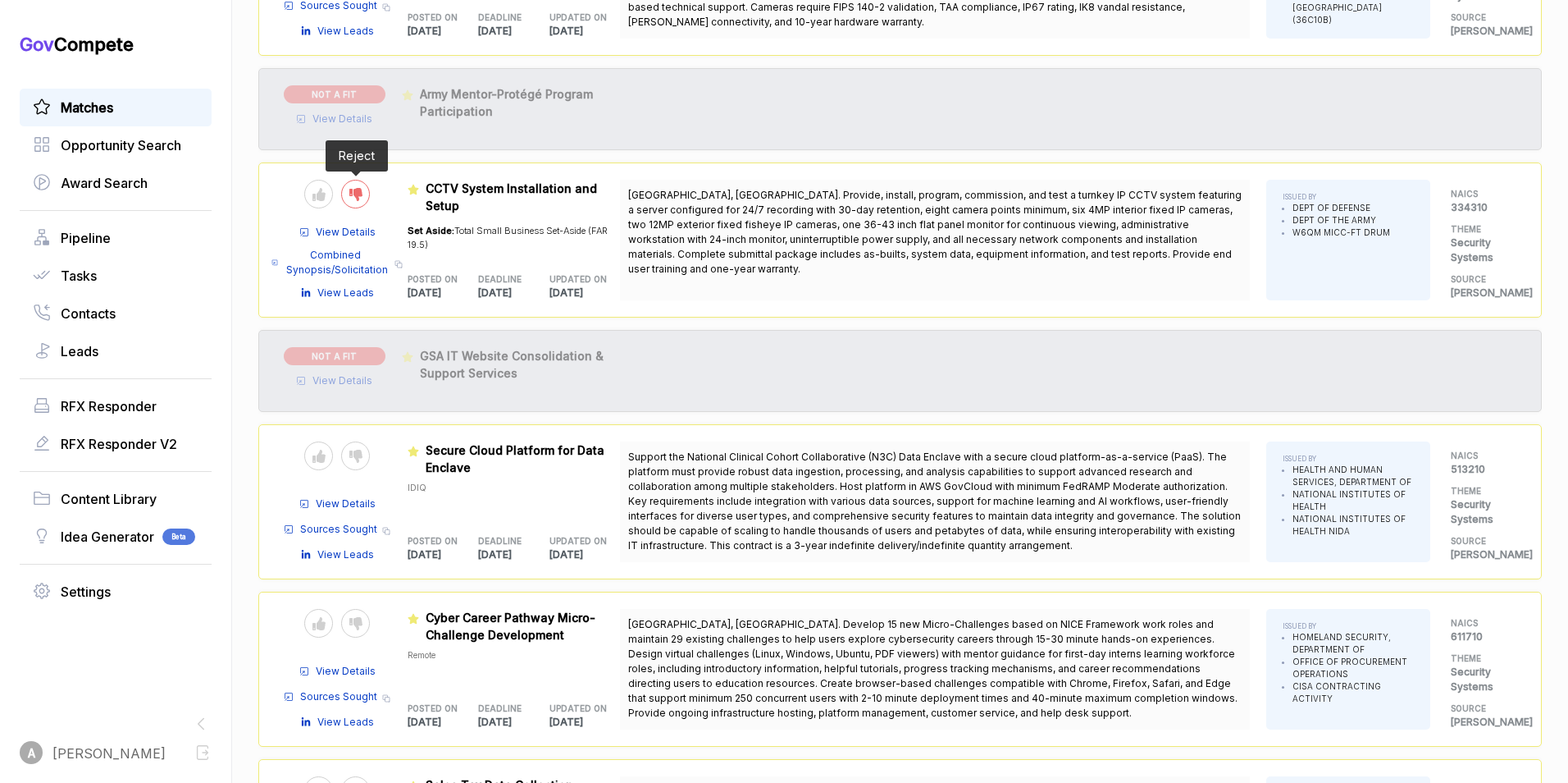
click at [353, 189] on icon at bounding box center [356, 195] width 13 height 13
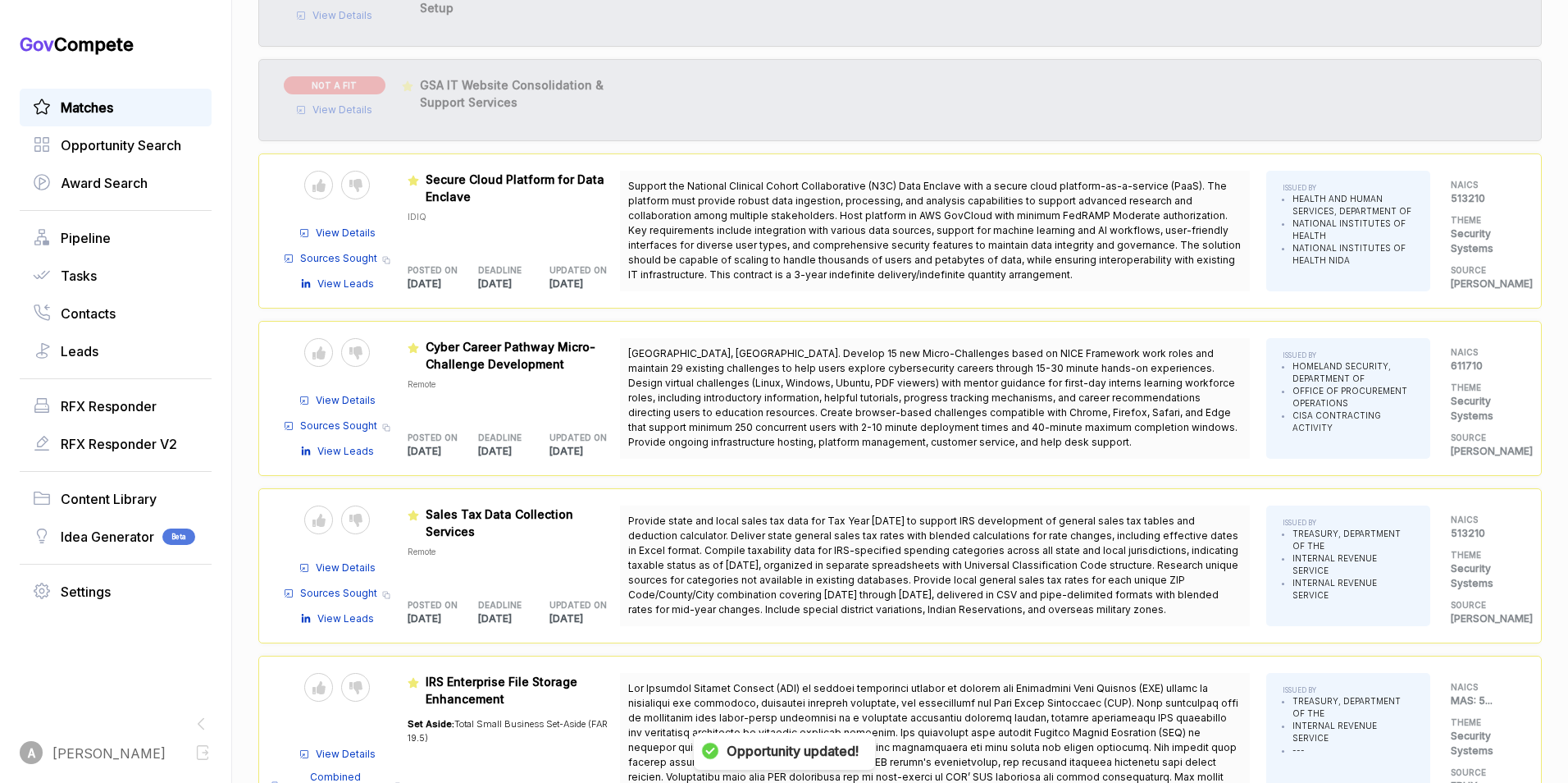
scroll to position [2460, 0]
click at [359, 350] on icon at bounding box center [356, 352] width 13 height 13
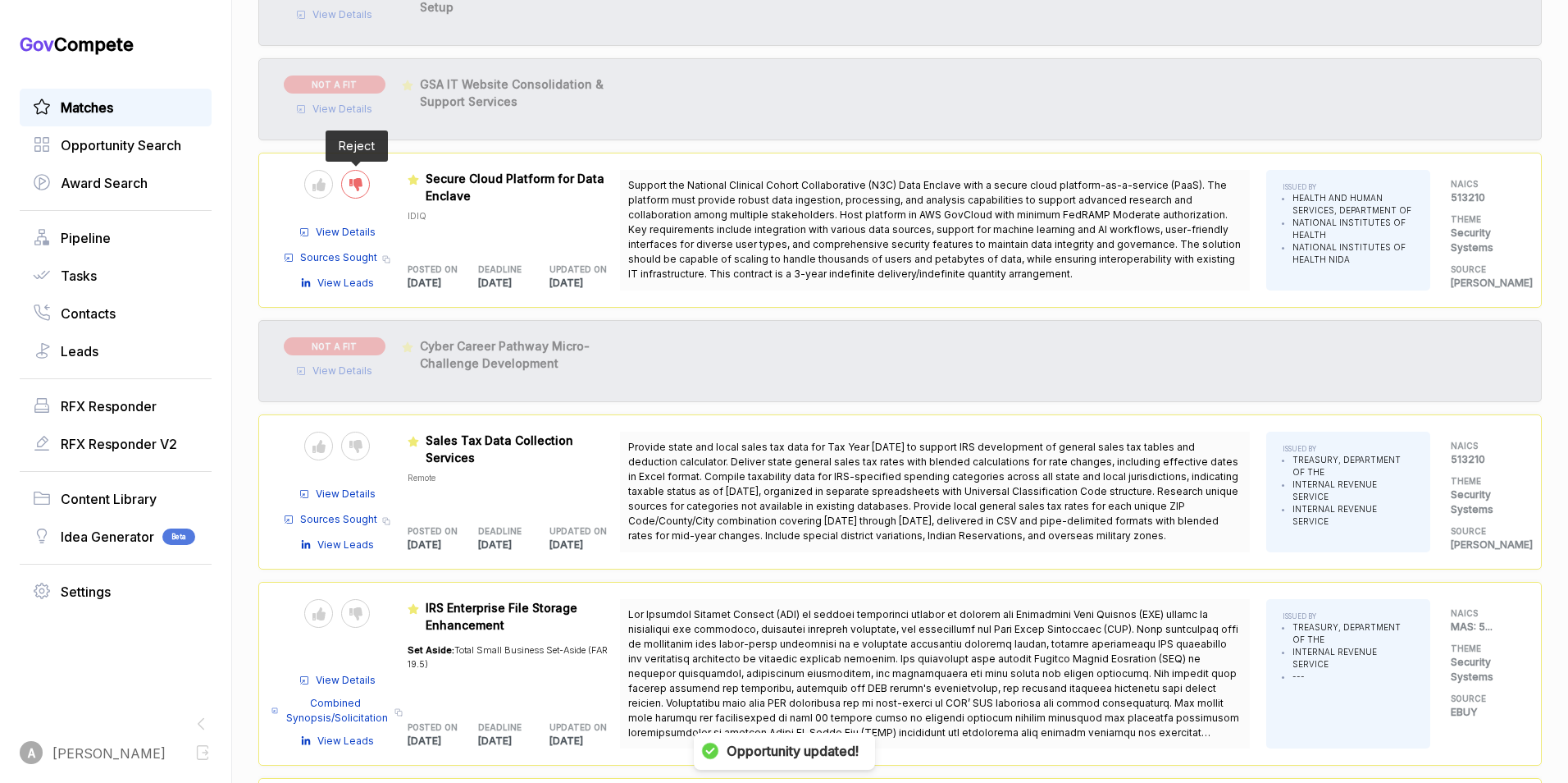
click at [352, 189] on icon at bounding box center [356, 185] width 13 height 13
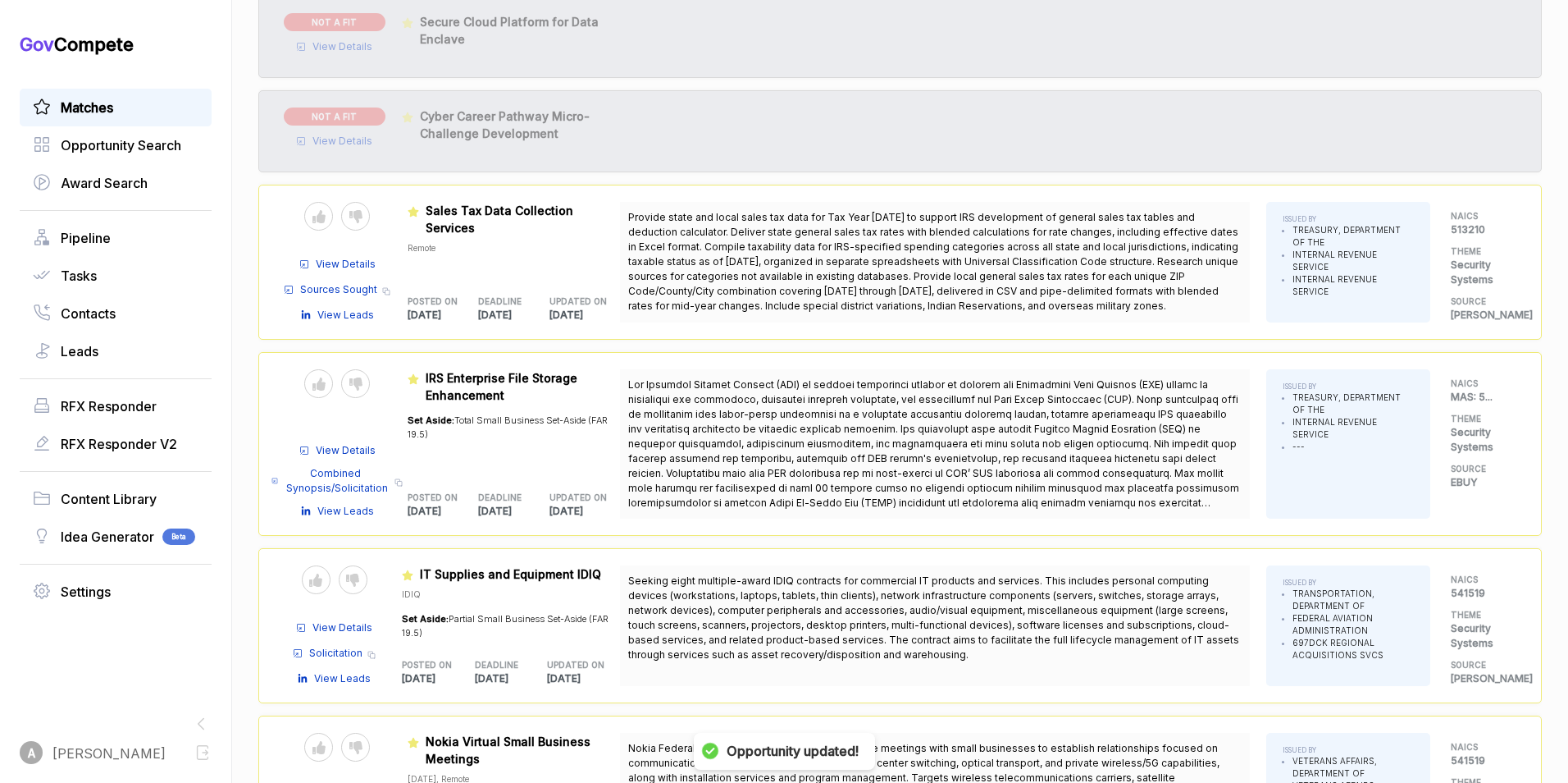
scroll to position [2619, 0]
click at [353, 381] on icon at bounding box center [356, 381] width 13 height 13
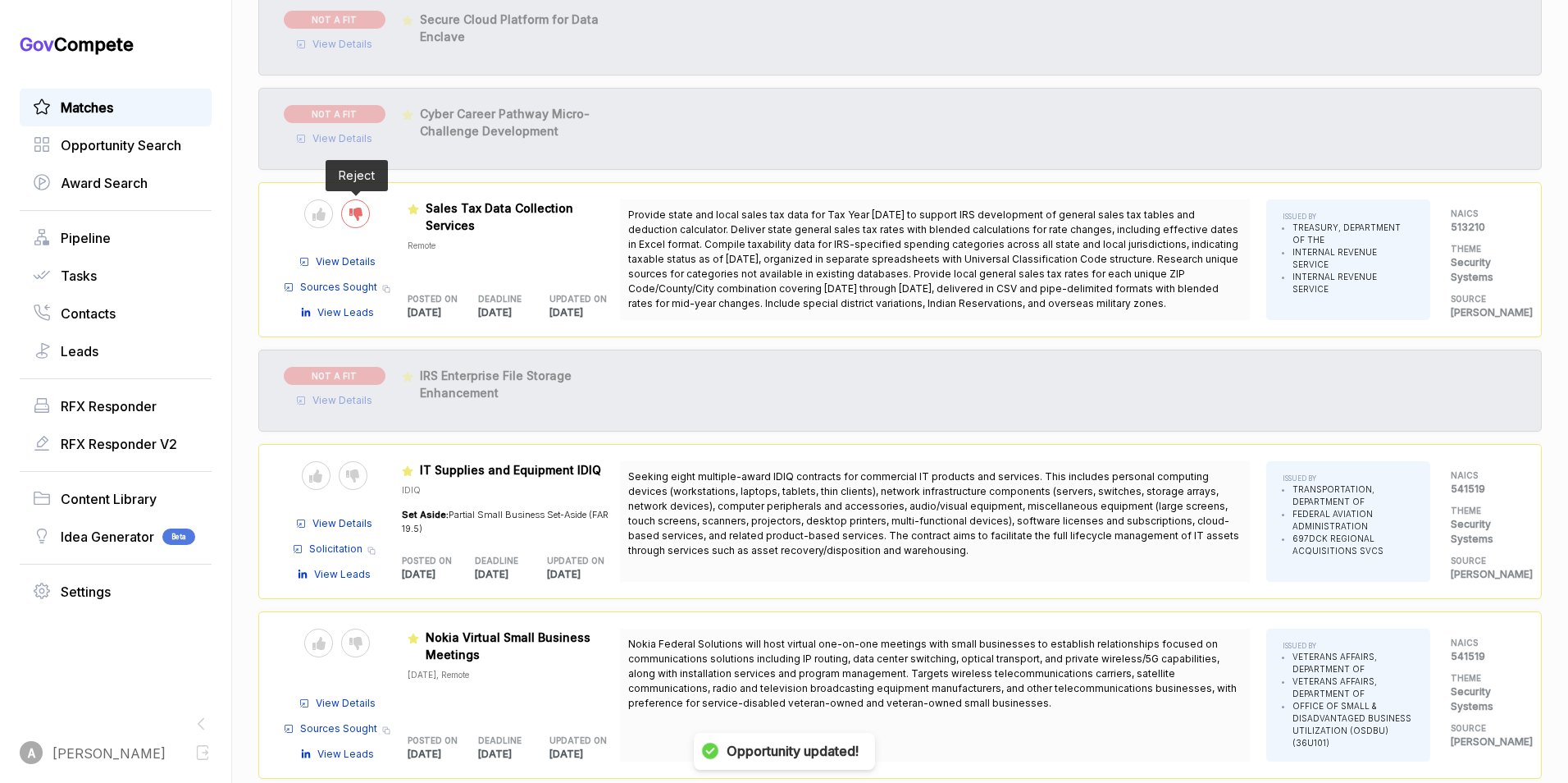
click at [360, 217] on icon at bounding box center [356, 214] width 13 height 13
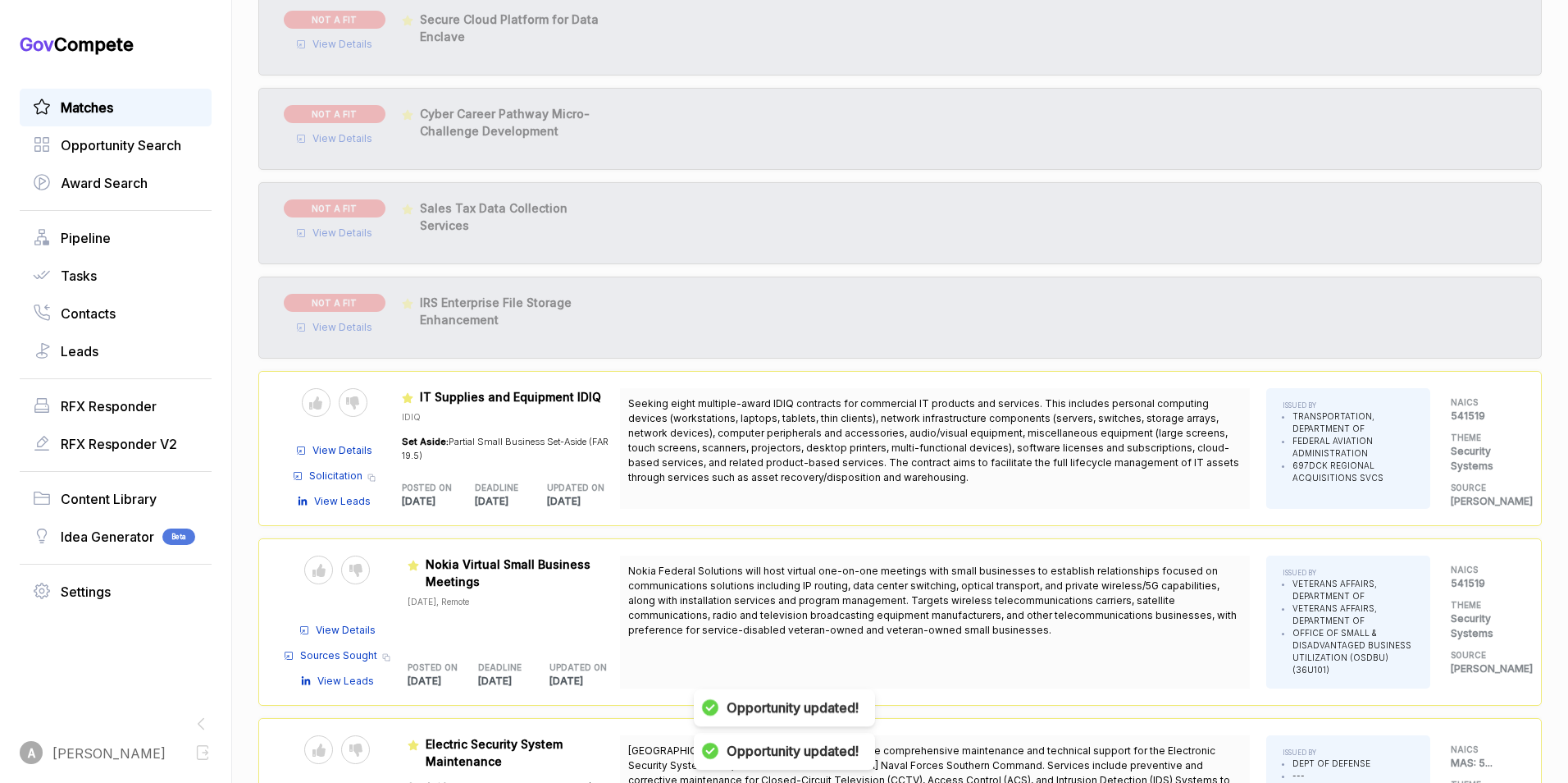
scroll to position [2738, 0]
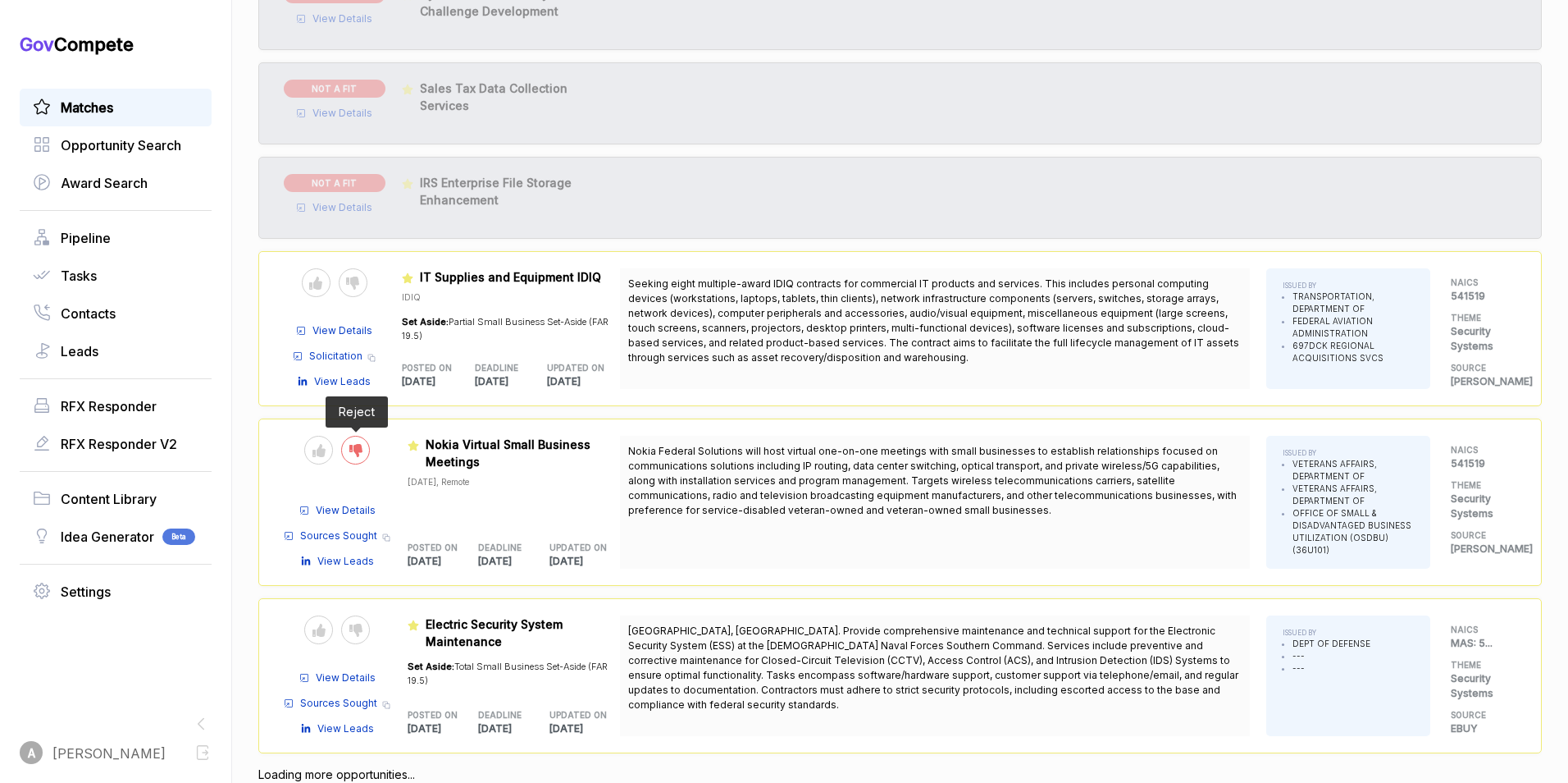
click at [356, 450] on icon at bounding box center [356, 450] width 13 height 13
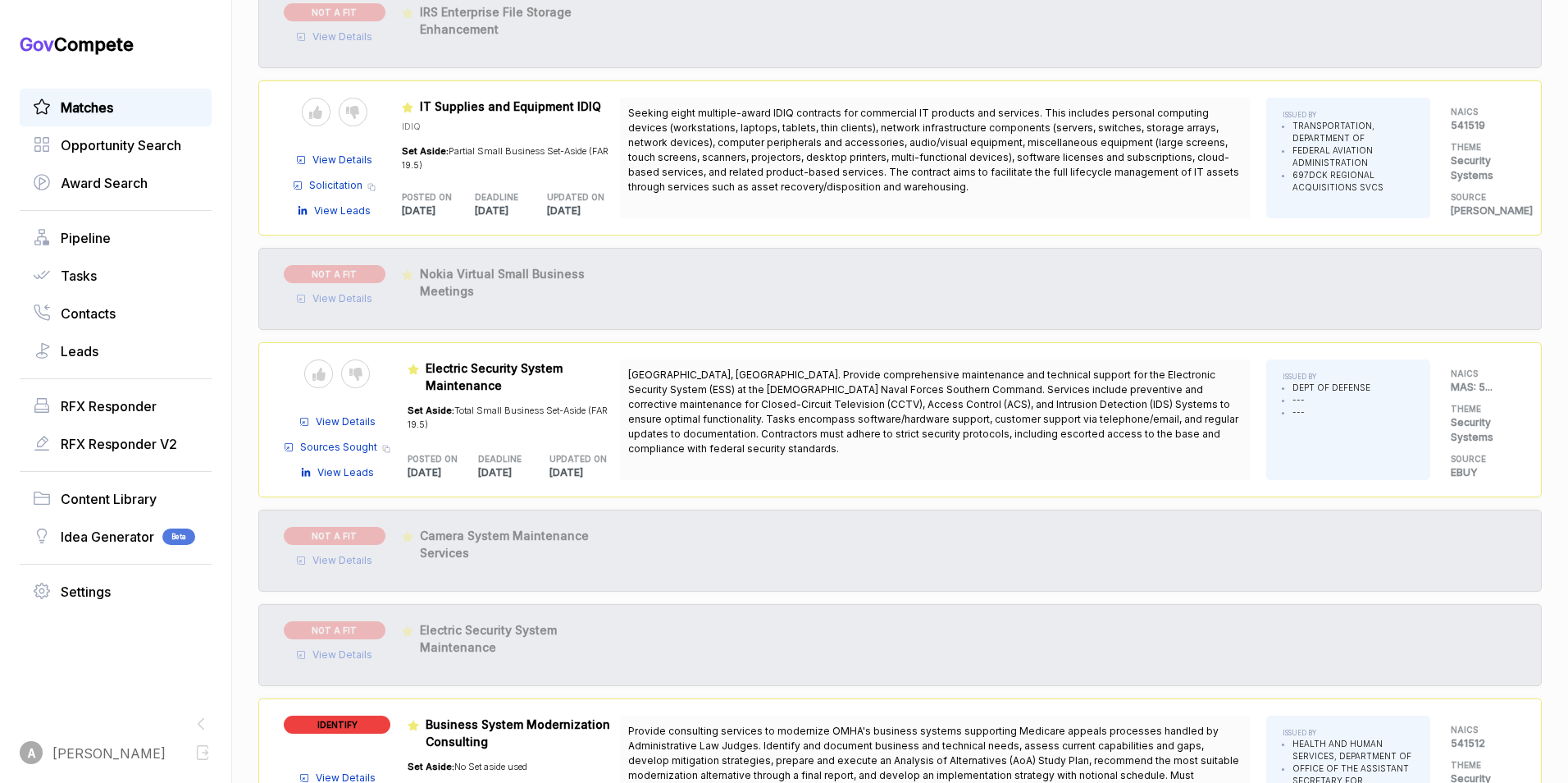
scroll to position [2915, 0]
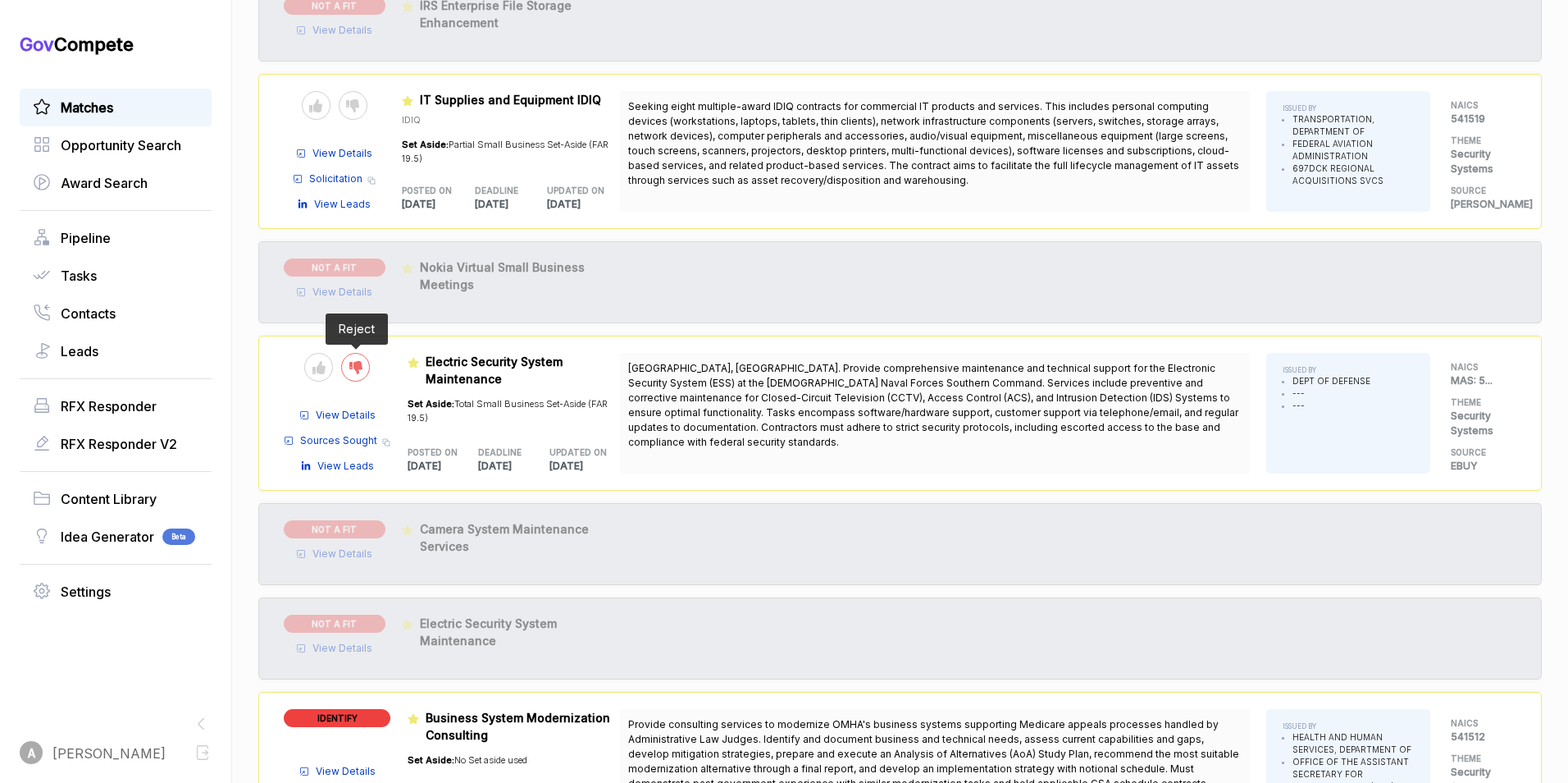
click at [353, 365] on icon at bounding box center [356, 367] width 13 height 13
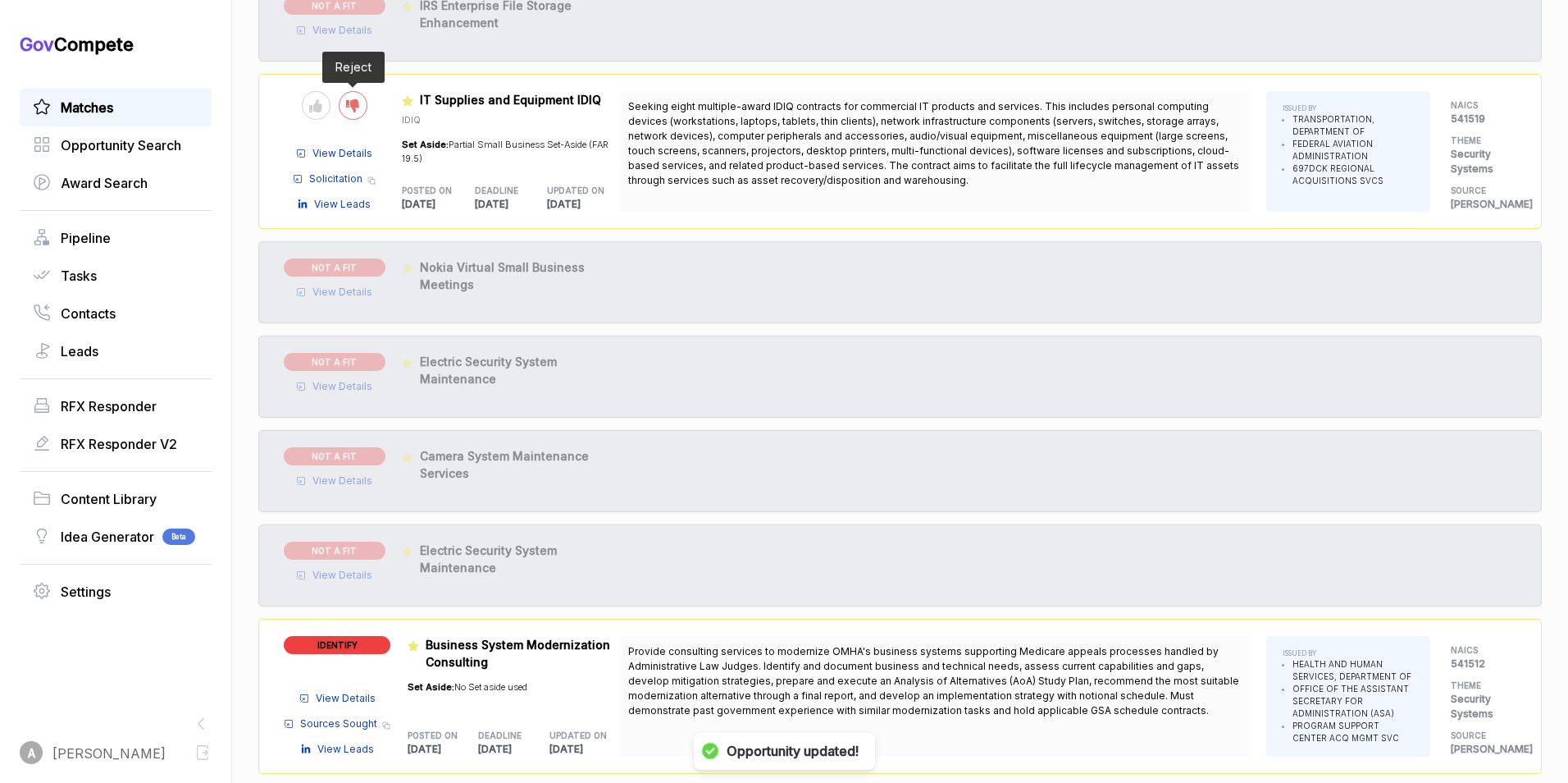
click at [356, 106] on icon at bounding box center [353, 106] width 13 height 13
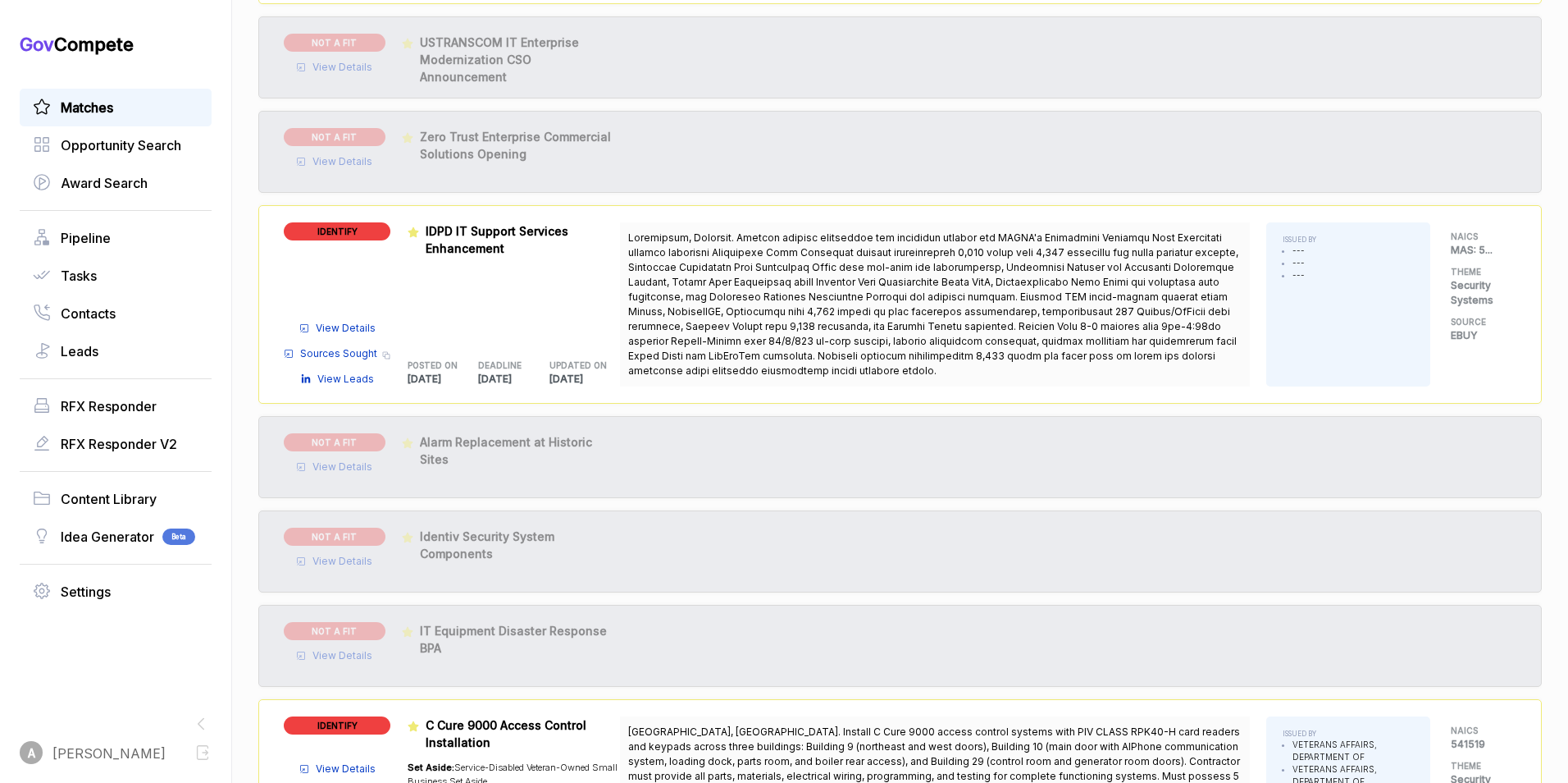
scroll to position [3713, 0]
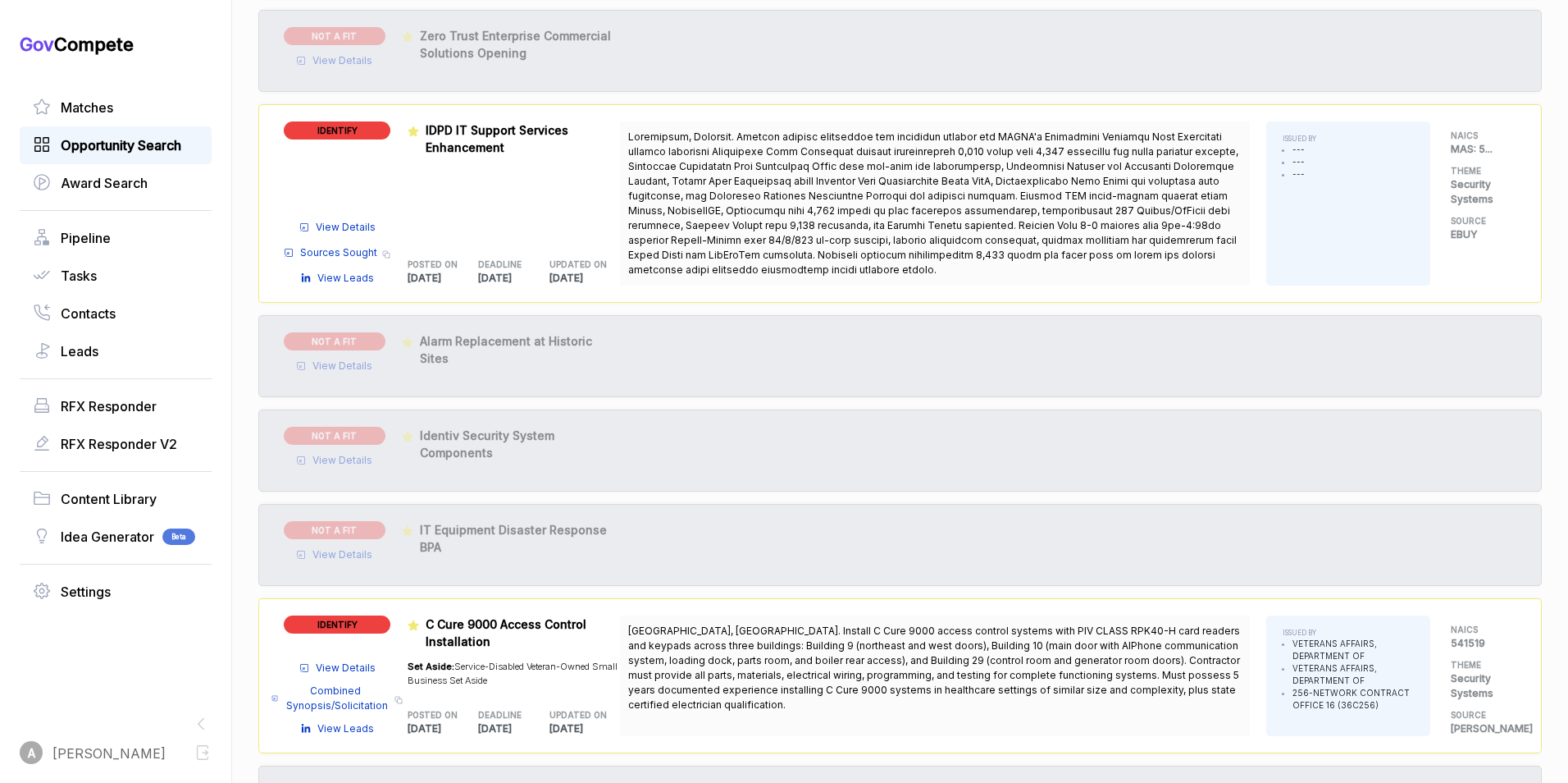
click at [160, 148] on span "Opportunity Search" at bounding box center [121, 145] width 121 height 20
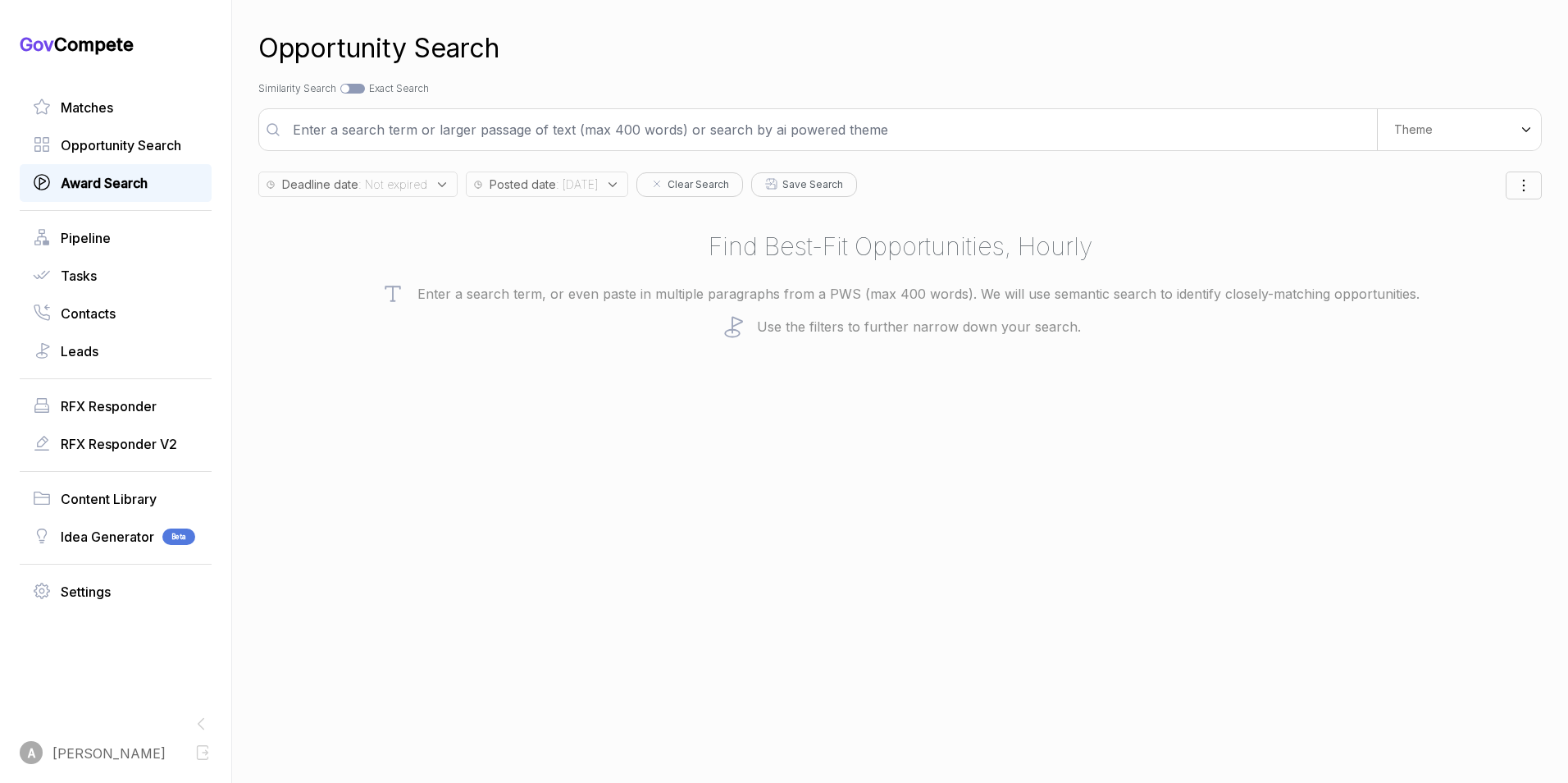
click at [128, 187] on span "Award Search" at bounding box center [103, 183] width 87 height 20
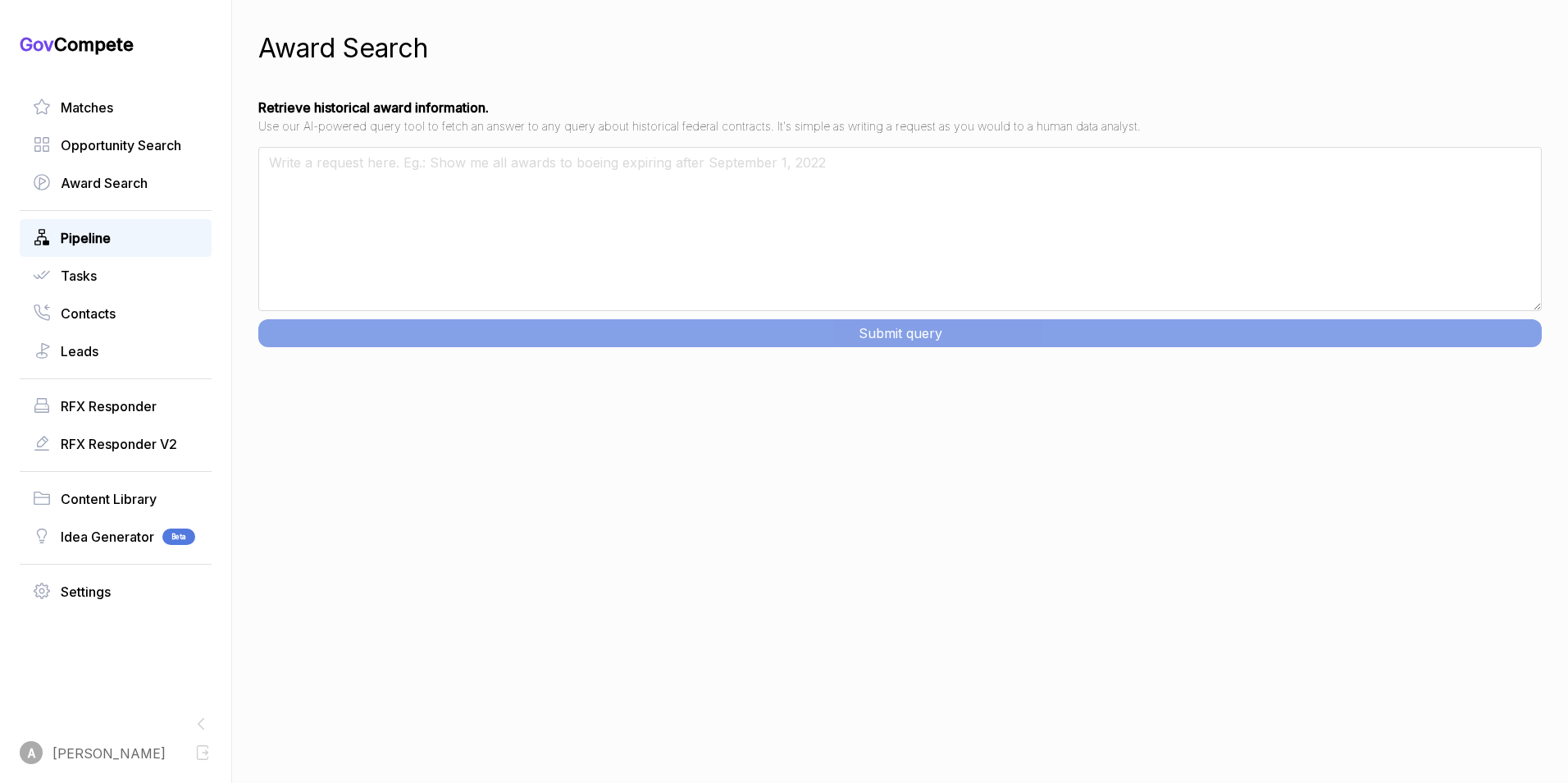
click at [102, 238] on span "Pipeline" at bounding box center [85, 238] width 50 height 20
